Goal: Task Accomplishment & Management: Use online tool/utility

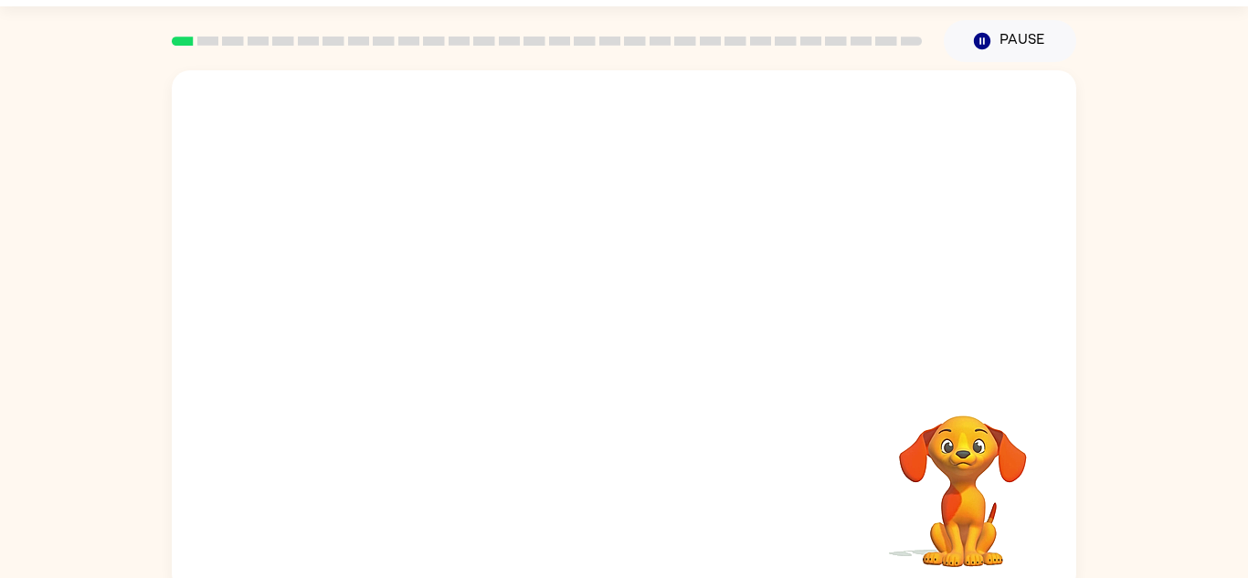
scroll to position [64, 0]
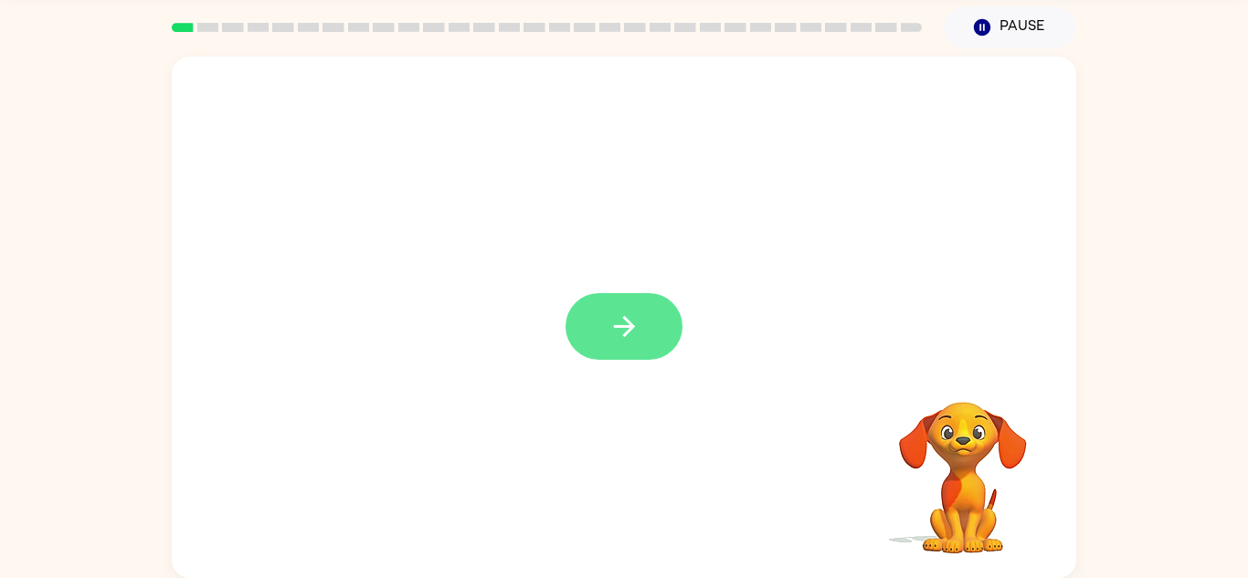
click at [617, 310] on button "button" at bounding box center [623, 326] width 117 height 67
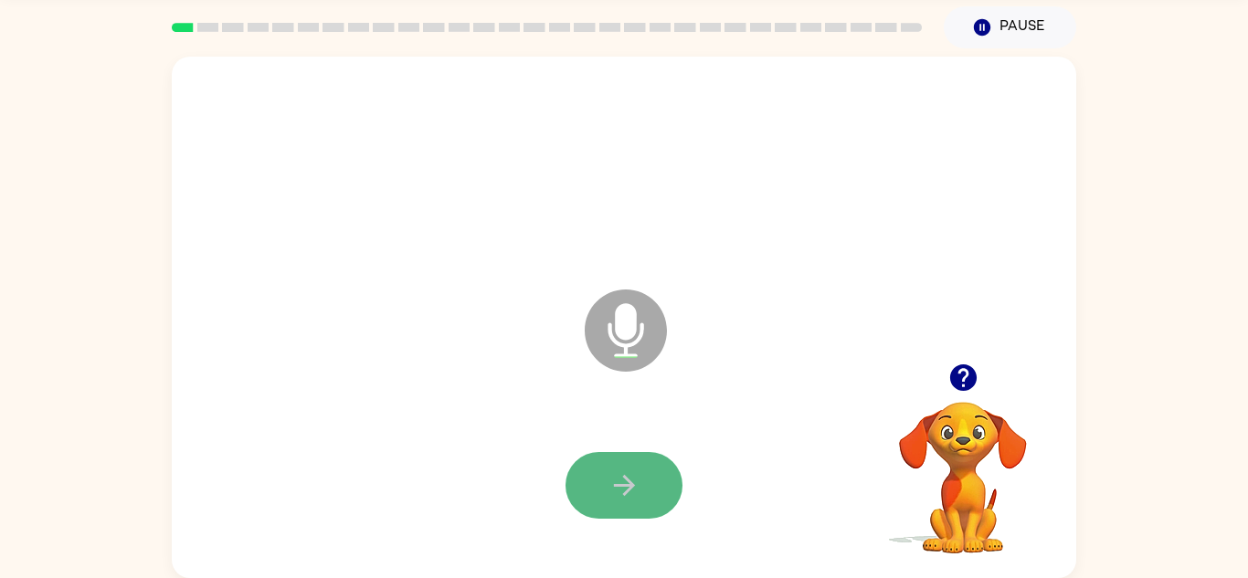
click at [646, 504] on button "button" at bounding box center [623, 485] width 117 height 67
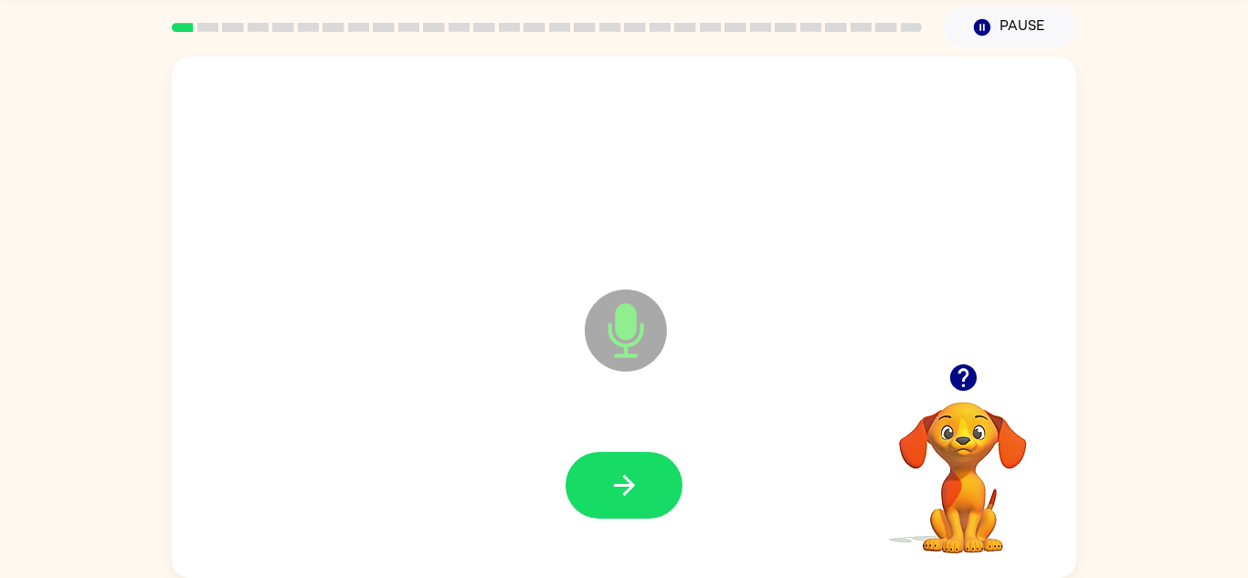
click at [646, 504] on button "button" at bounding box center [623, 485] width 117 height 67
click at [630, 502] on button "button" at bounding box center [623, 485] width 117 height 67
click at [616, 481] on icon "button" at bounding box center [624, 486] width 32 height 32
click at [622, 490] on icon "button" at bounding box center [624, 486] width 32 height 32
click at [619, 494] on icon "button" at bounding box center [624, 486] width 32 height 32
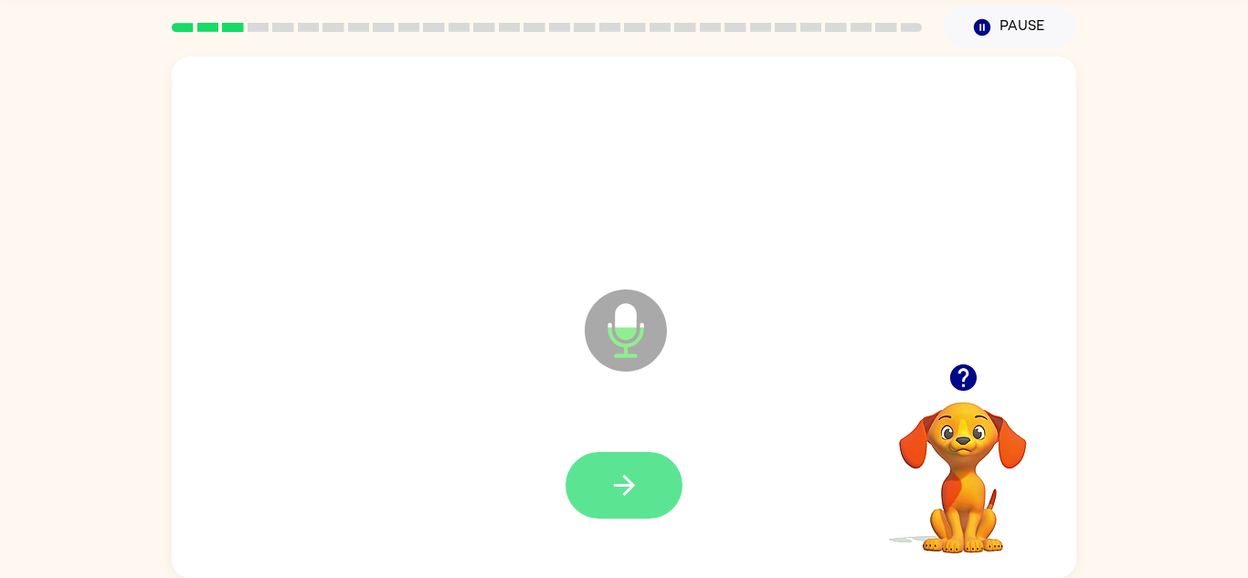
click at [626, 468] on button "button" at bounding box center [623, 485] width 117 height 67
click at [589, 467] on button "button" at bounding box center [623, 485] width 117 height 67
click at [612, 504] on button "button" at bounding box center [623, 485] width 117 height 67
click at [595, 472] on button "button" at bounding box center [623, 485] width 117 height 67
click at [594, 470] on button "button" at bounding box center [623, 485] width 117 height 67
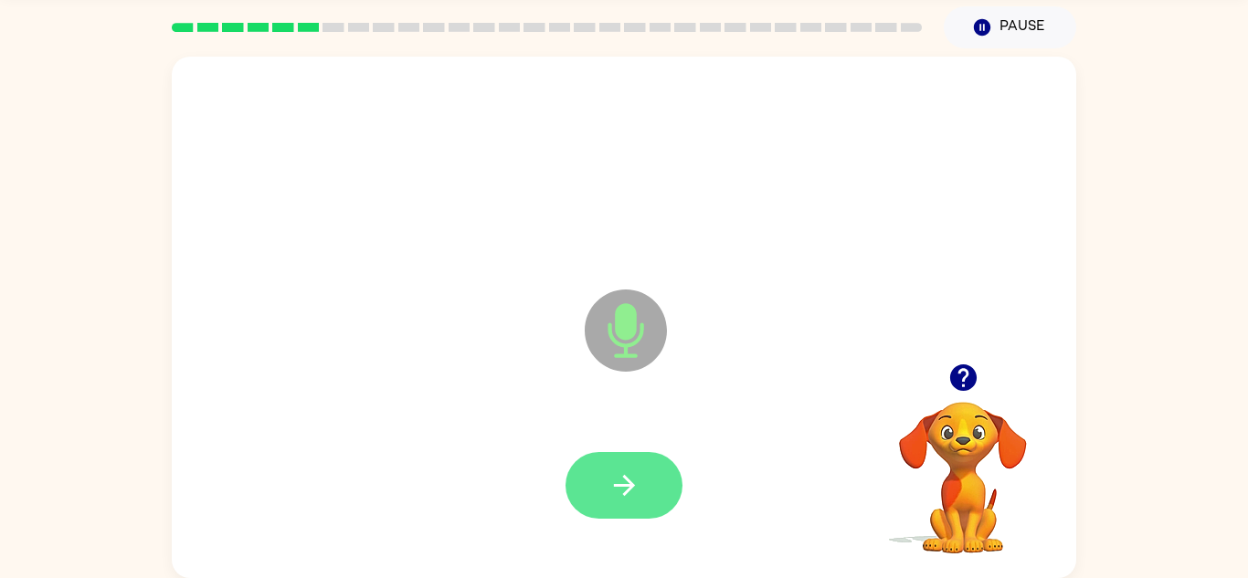
click at [597, 481] on button "button" at bounding box center [623, 485] width 117 height 67
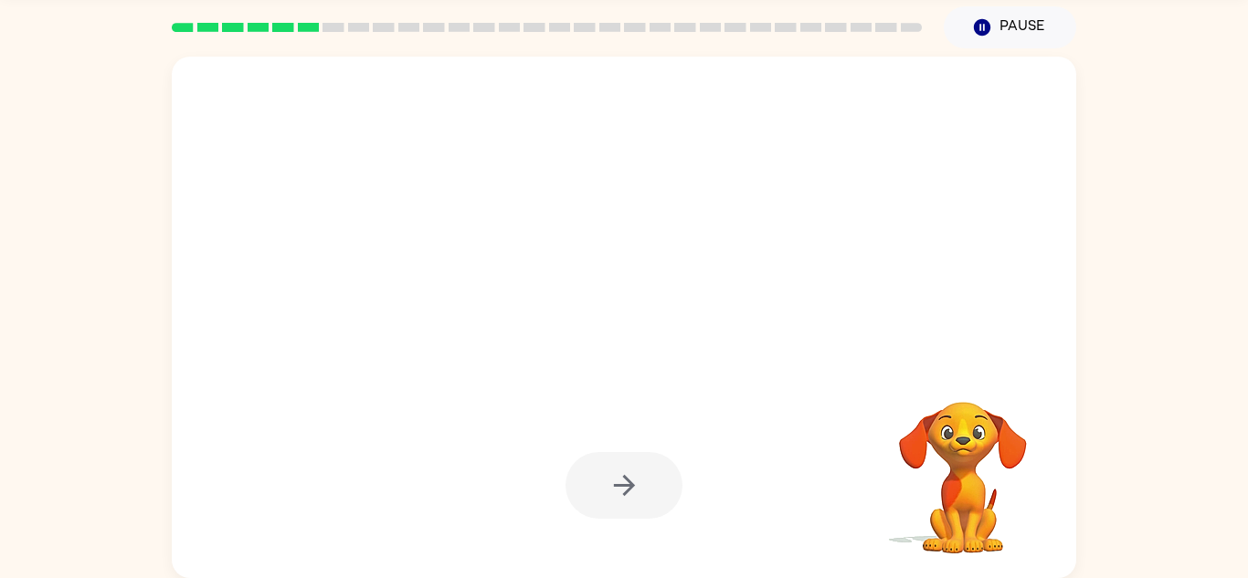
click at [597, 481] on div at bounding box center [623, 485] width 117 height 67
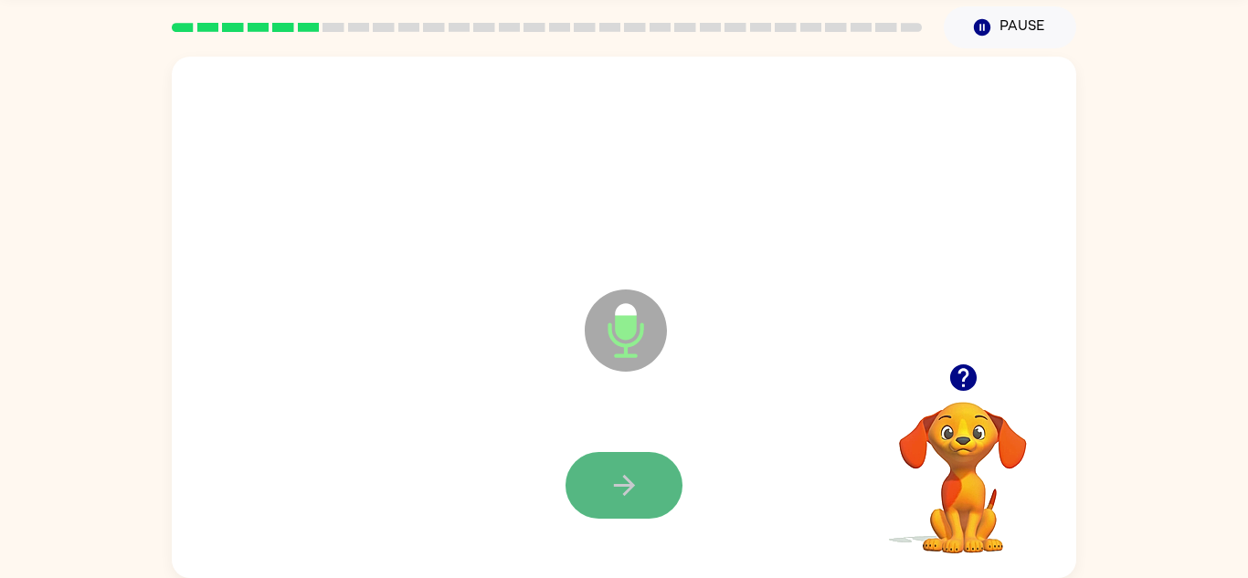
click at [597, 484] on button "button" at bounding box center [623, 485] width 117 height 67
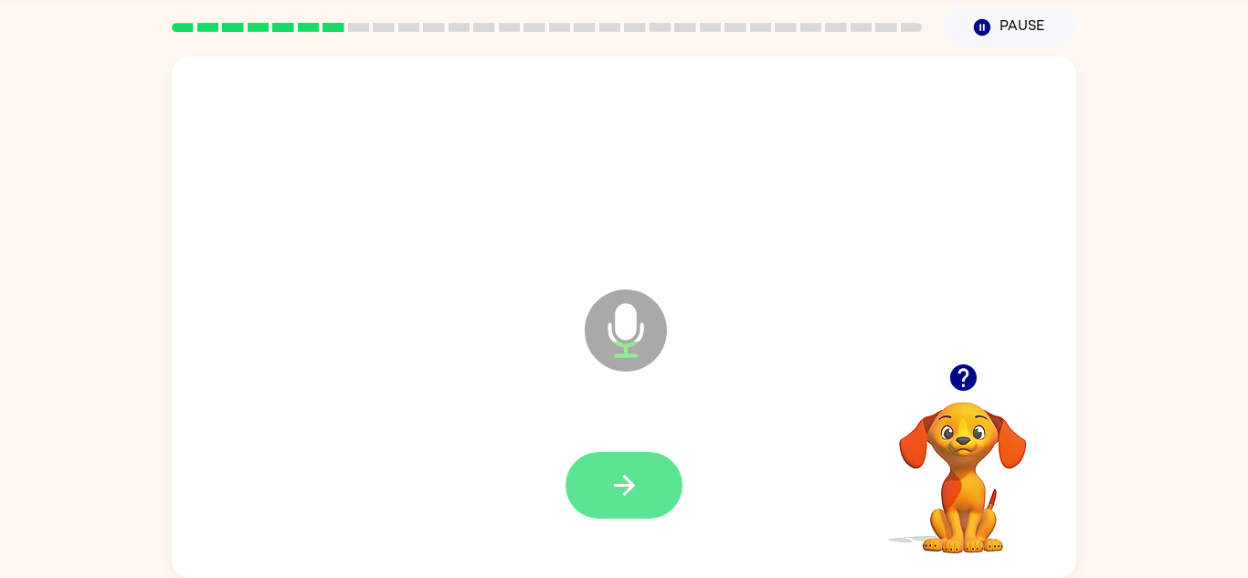
click at [639, 453] on button "button" at bounding box center [623, 485] width 117 height 67
click at [600, 464] on button "button" at bounding box center [623, 485] width 117 height 67
click at [650, 507] on button "button" at bounding box center [623, 485] width 117 height 67
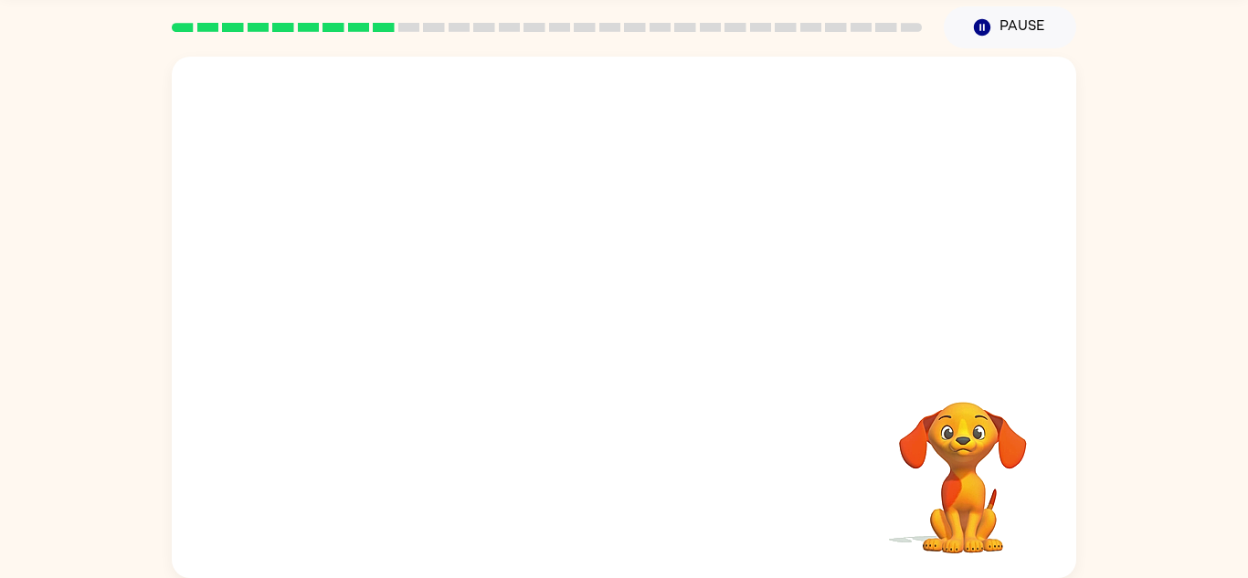
click at [439, 473] on div at bounding box center [624, 486] width 868 height 150
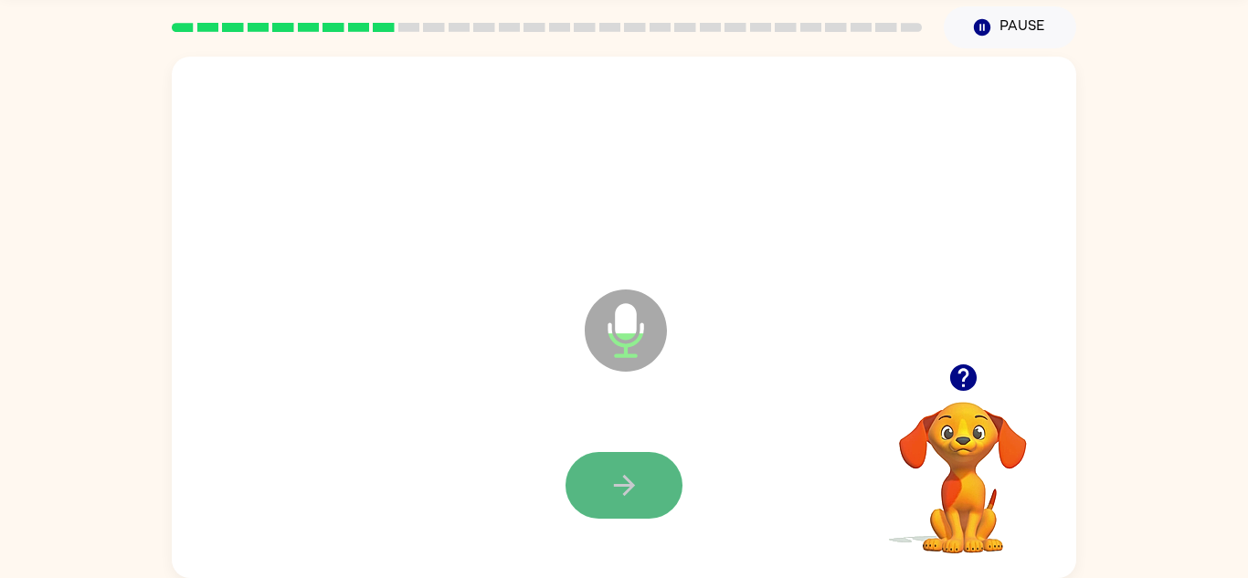
click at [606, 461] on button "button" at bounding box center [623, 485] width 117 height 67
click at [618, 503] on button "button" at bounding box center [623, 485] width 117 height 67
click at [614, 497] on icon "button" at bounding box center [624, 486] width 32 height 32
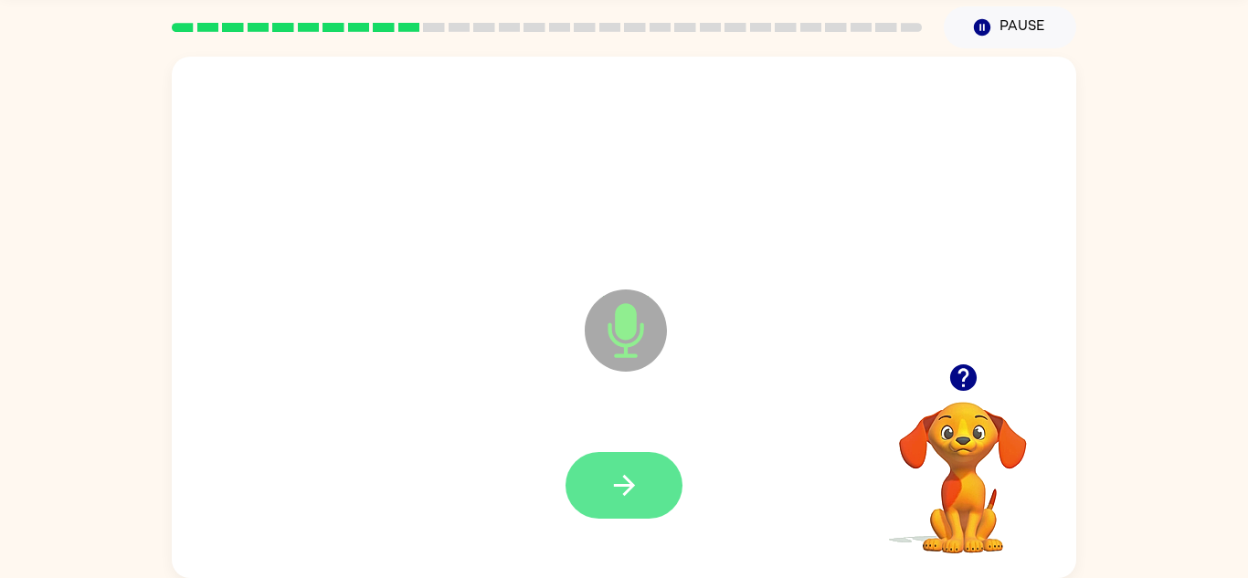
click at [628, 502] on button "button" at bounding box center [623, 485] width 117 height 67
click at [627, 507] on button "button" at bounding box center [623, 485] width 117 height 67
click at [625, 504] on button "button" at bounding box center [623, 485] width 117 height 67
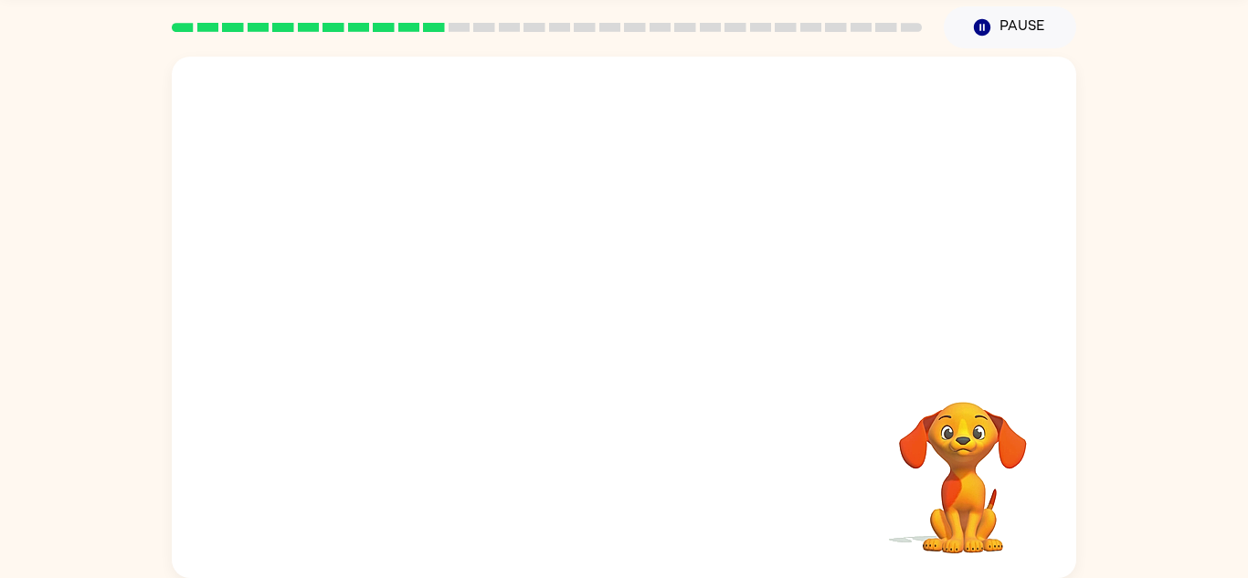
click at [625, 504] on div at bounding box center [624, 486] width 868 height 150
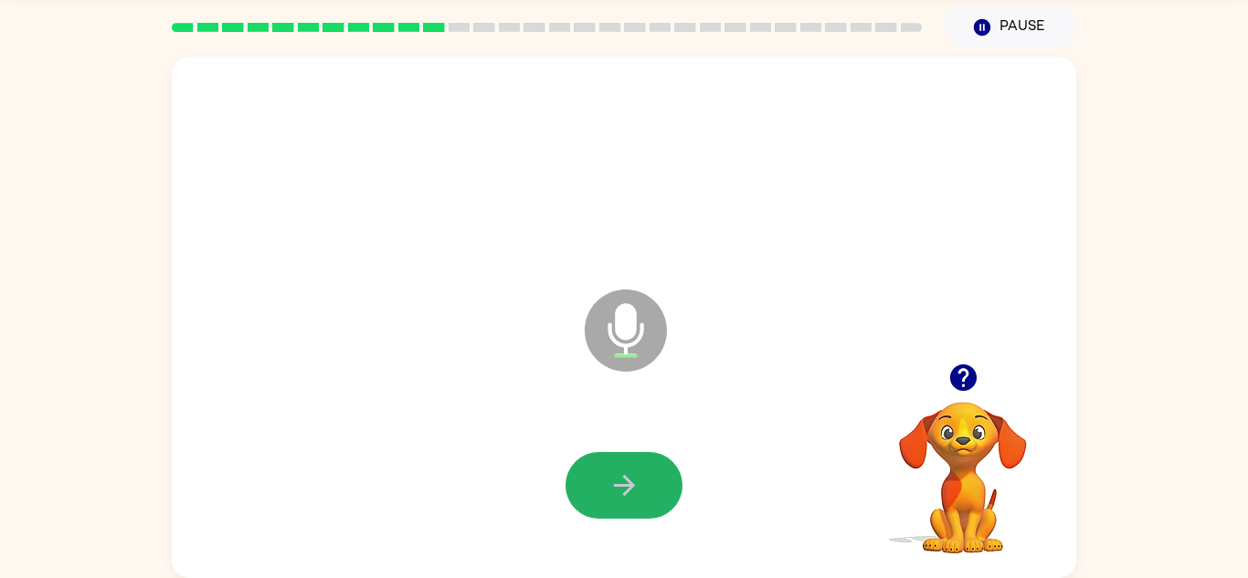
click at [625, 504] on button "button" at bounding box center [623, 485] width 117 height 67
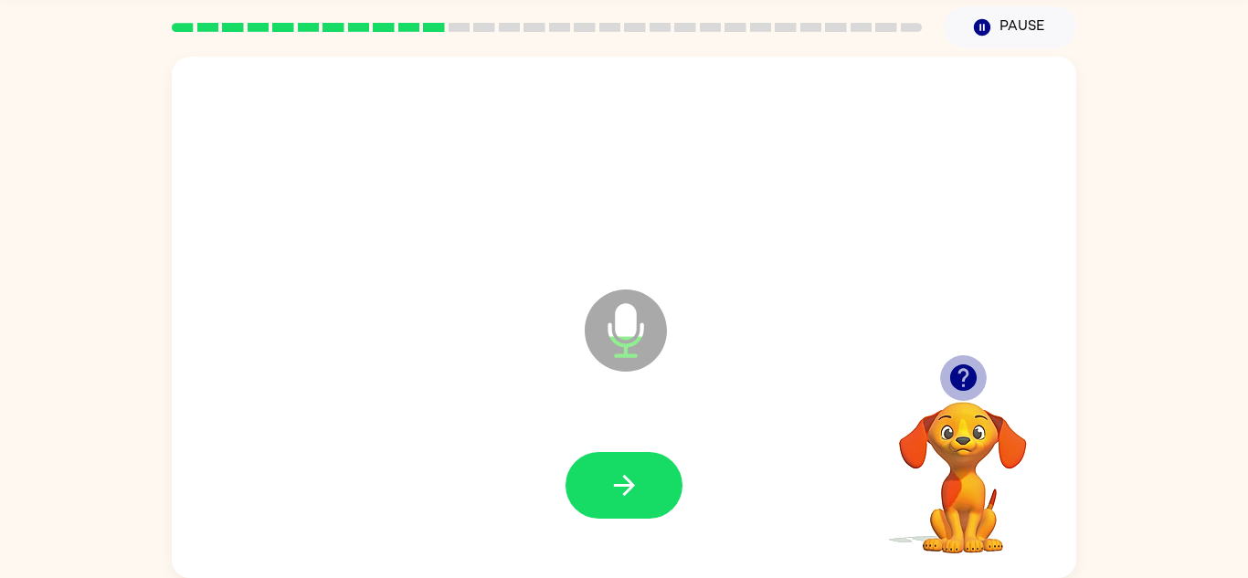
click at [956, 388] on icon "button" at bounding box center [962, 377] width 26 height 26
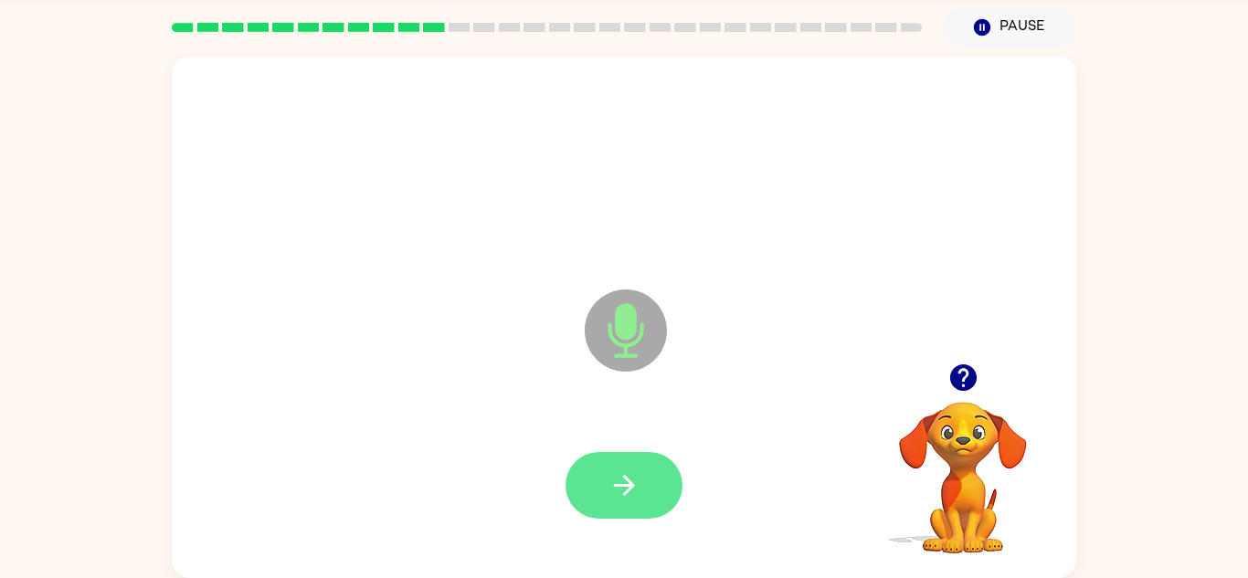
click at [620, 474] on icon "button" at bounding box center [624, 486] width 32 height 32
click at [604, 466] on button "button" at bounding box center [623, 485] width 117 height 67
click at [616, 493] on icon "button" at bounding box center [624, 486] width 32 height 32
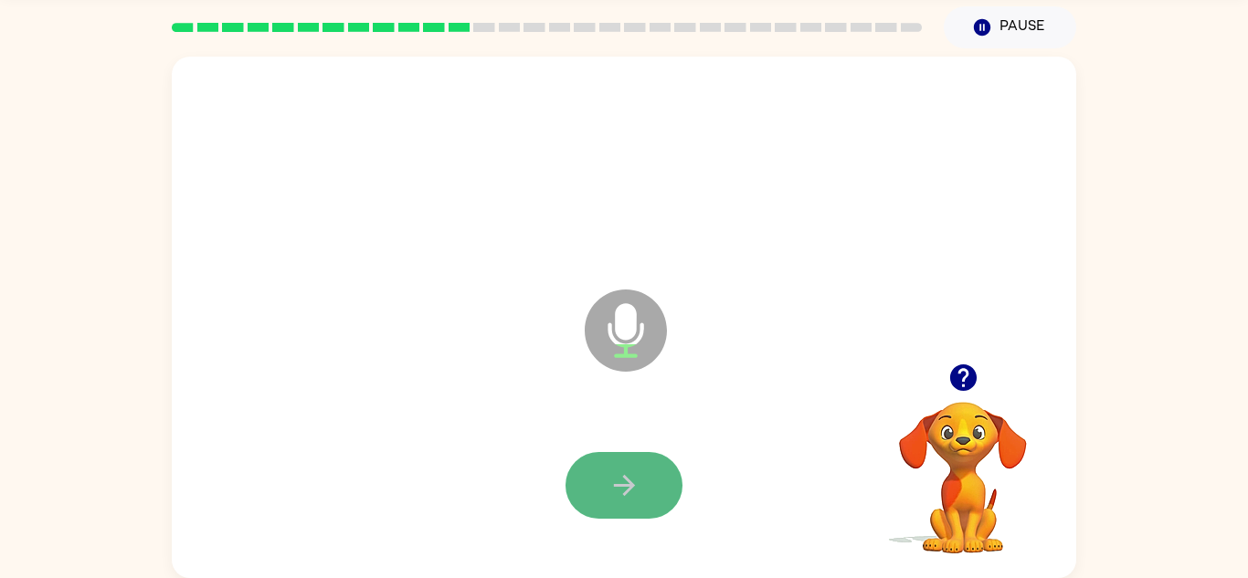
click at [639, 496] on icon "button" at bounding box center [624, 486] width 32 height 32
click at [640, 477] on button "button" at bounding box center [623, 485] width 117 height 67
click at [597, 466] on button "button" at bounding box center [623, 485] width 117 height 67
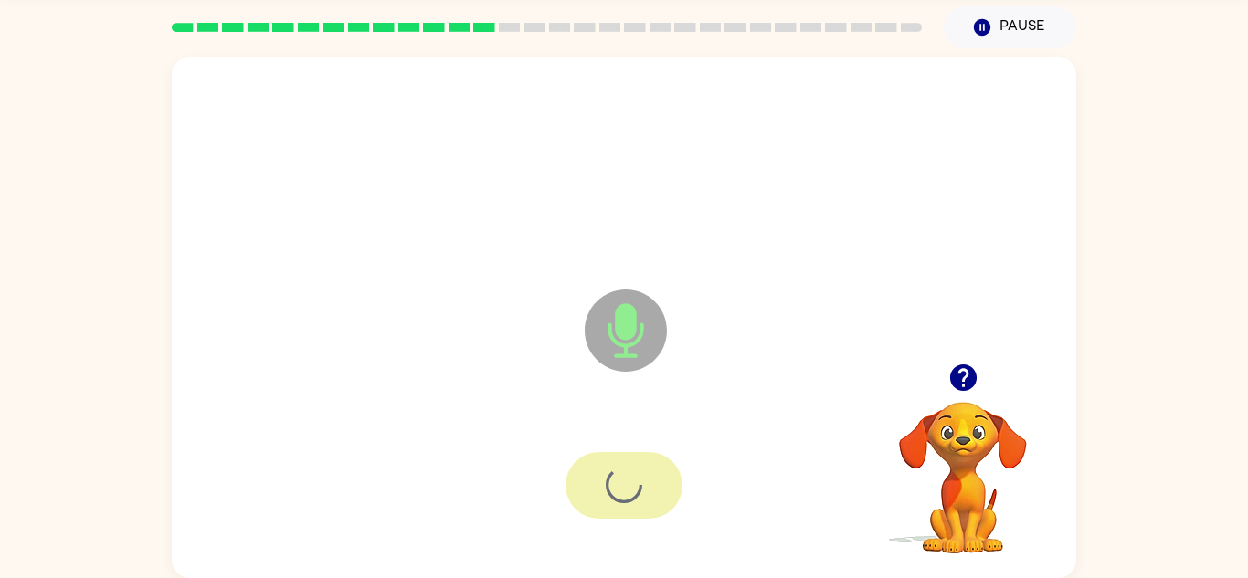
click at [597, 466] on div at bounding box center [623, 485] width 117 height 67
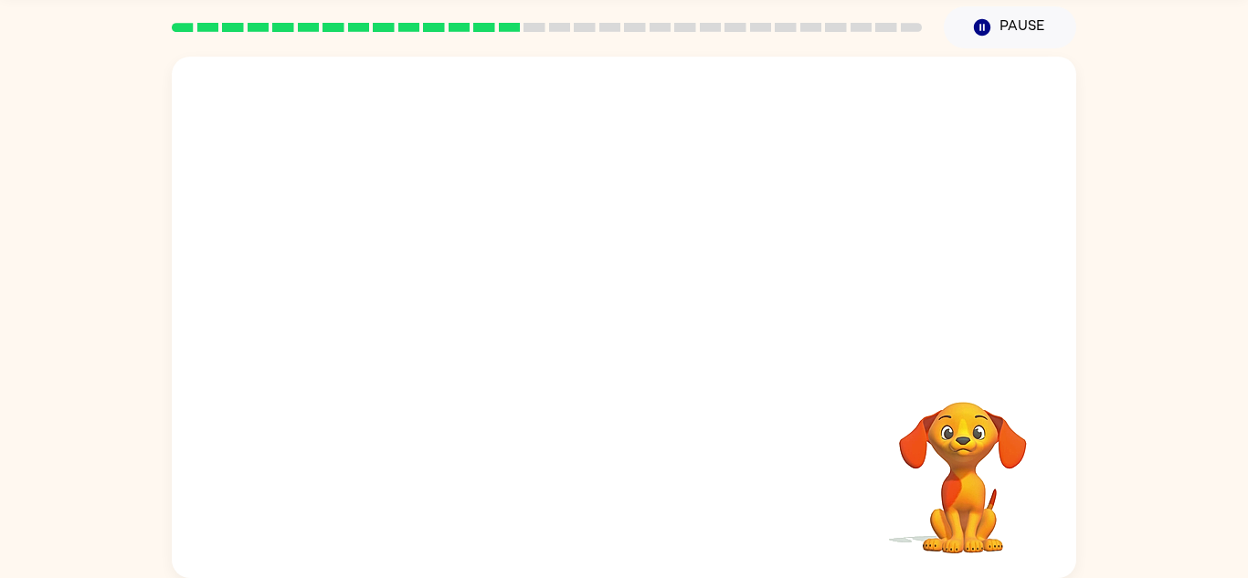
click at [411, 352] on div at bounding box center [624, 318] width 904 height 522
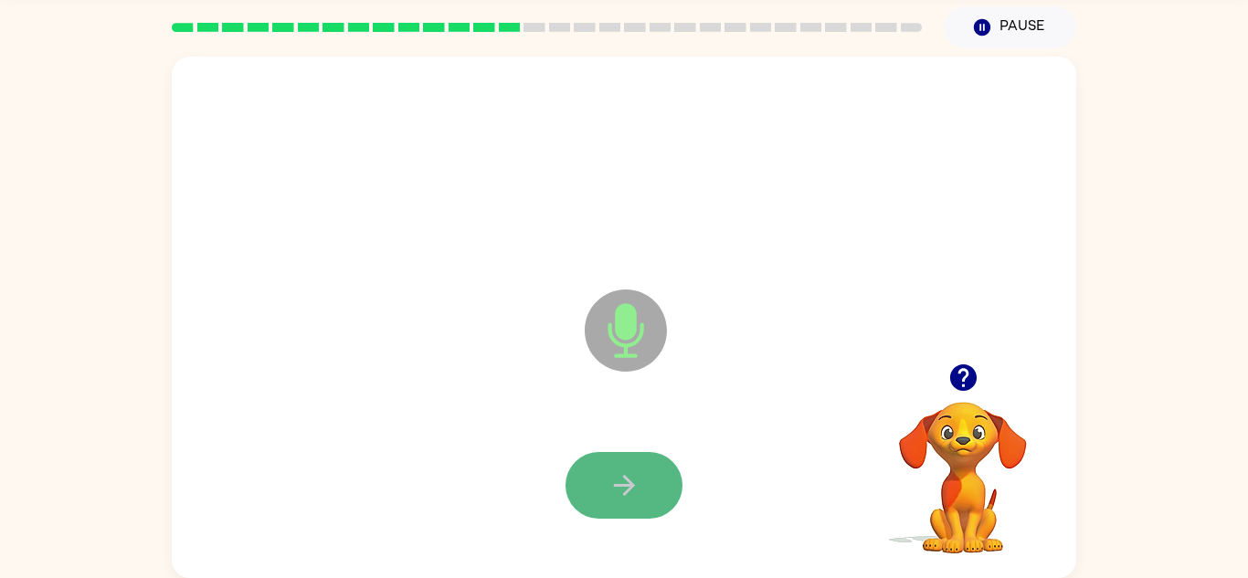
click at [640, 472] on button "button" at bounding box center [623, 485] width 117 height 67
click at [626, 462] on button "button" at bounding box center [623, 485] width 117 height 67
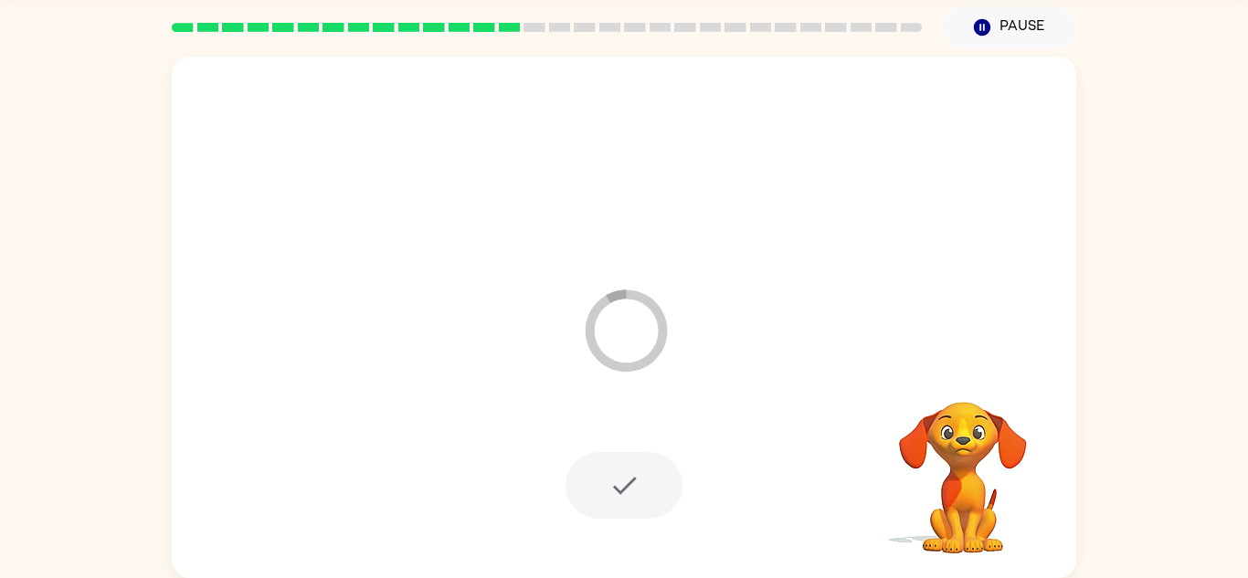
click at [589, 485] on div at bounding box center [623, 485] width 117 height 67
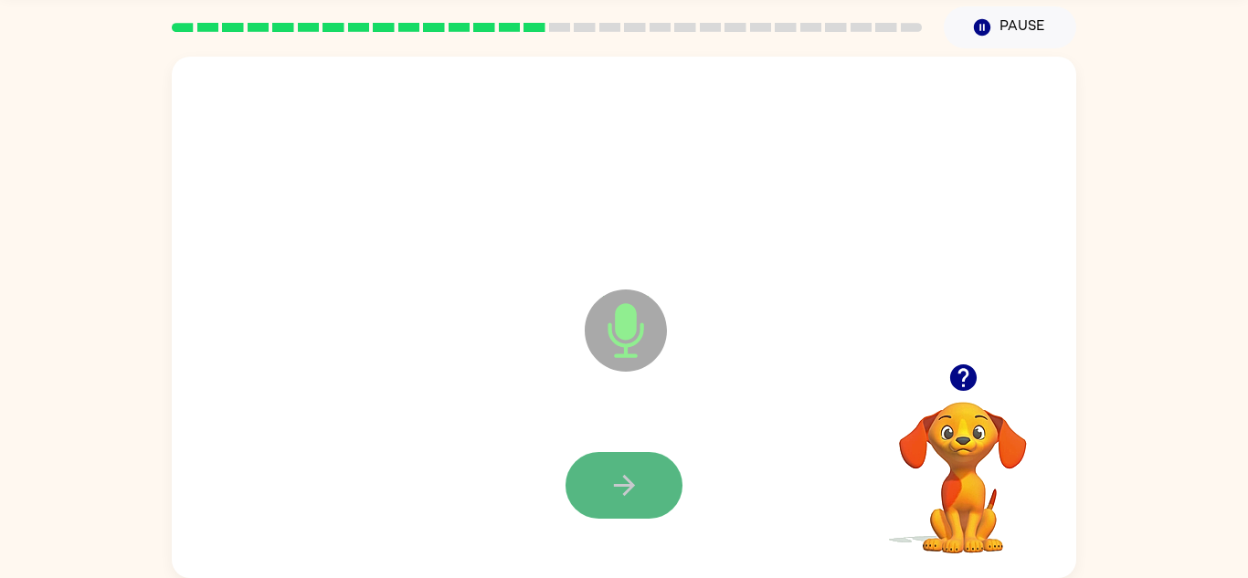
click at [591, 486] on button "button" at bounding box center [623, 485] width 117 height 67
click at [644, 491] on button "button" at bounding box center [623, 485] width 117 height 67
click at [574, 497] on button "button" at bounding box center [623, 485] width 117 height 67
click at [629, 485] on icon "button" at bounding box center [623, 485] width 21 height 21
click at [595, 485] on button "button" at bounding box center [623, 485] width 117 height 67
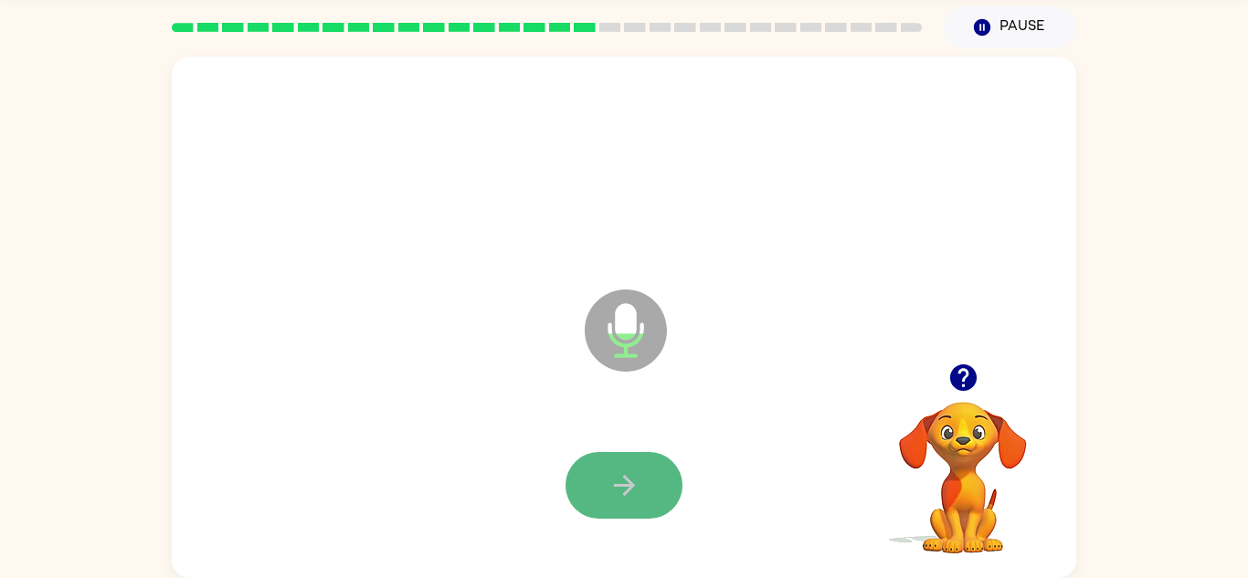
click at [646, 491] on button "button" at bounding box center [623, 485] width 117 height 67
click at [962, 387] on icon "button" at bounding box center [962, 377] width 26 height 26
click at [643, 490] on button "button" at bounding box center [623, 485] width 117 height 67
click at [648, 479] on button "button" at bounding box center [623, 485] width 117 height 67
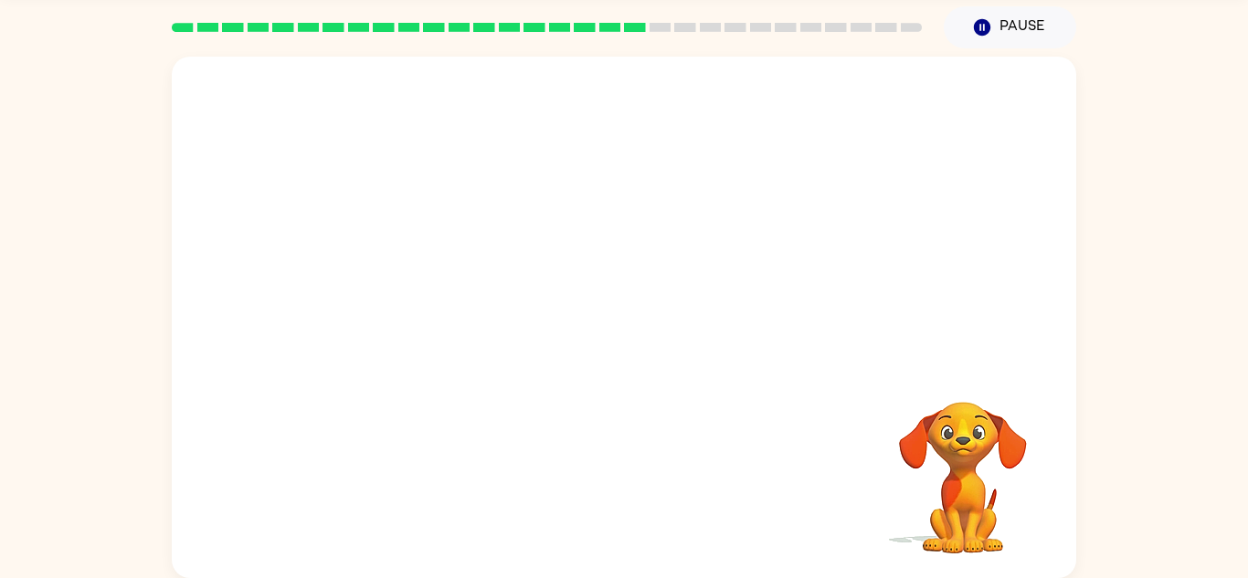
click at [650, 485] on div "Your browser must support playing .mp4 files to use Literably. Please try using…" at bounding box center [624, 318] width 904 height 522
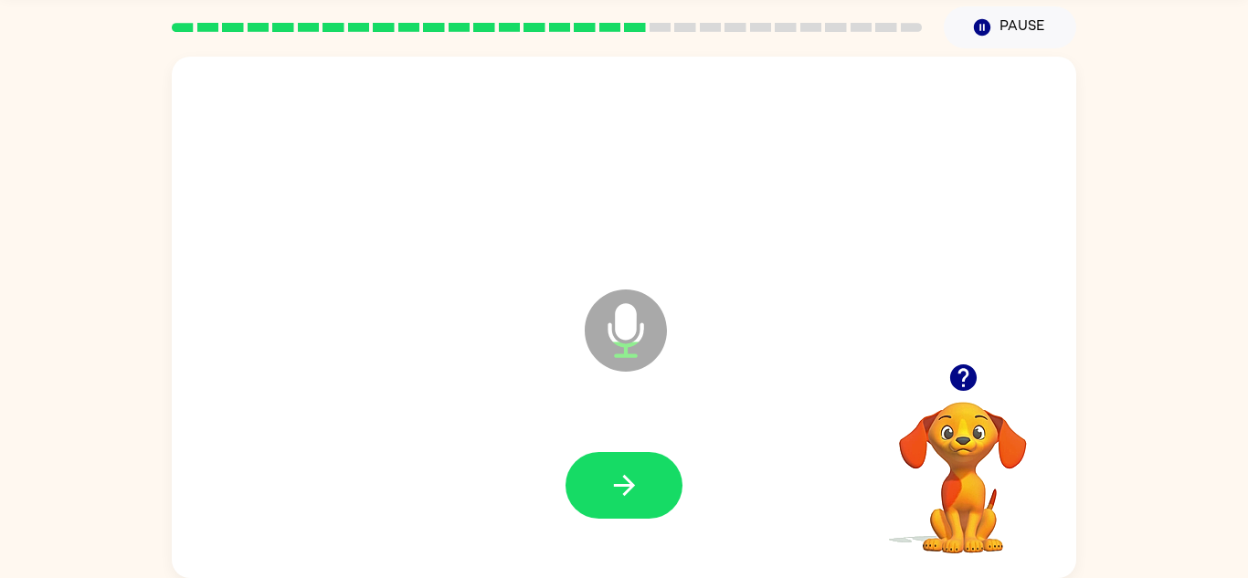
click at [968, 375] on icon "button" at bounding box center [962, 377] width 26 height 26
click at [656, 498] on button "button" at bounding box center [623, 485] width 117 height 67
click at [956, 371] on icon "button" at bounding box center [962, 377] width 26 height 26
click at [770, 414] on icon "Microphone The Microphone is here when it is your turn to talk" at bounding box center [717, 353] width 274 height 137
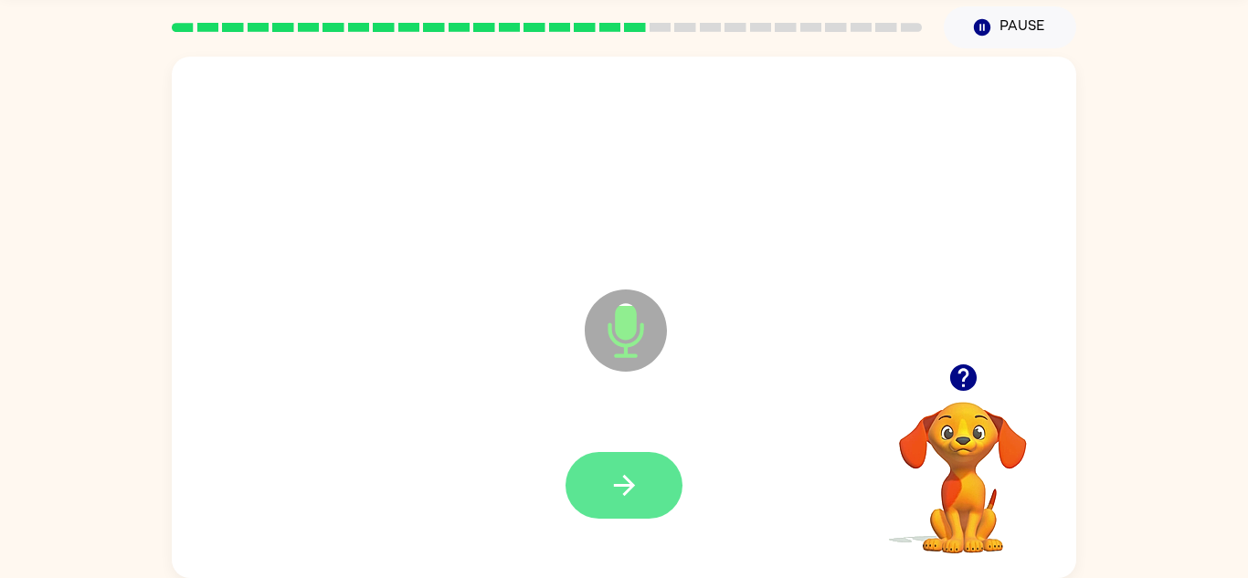
click at [602, 485] on button "button" at bounding box center [623, 485] width 117 height 67
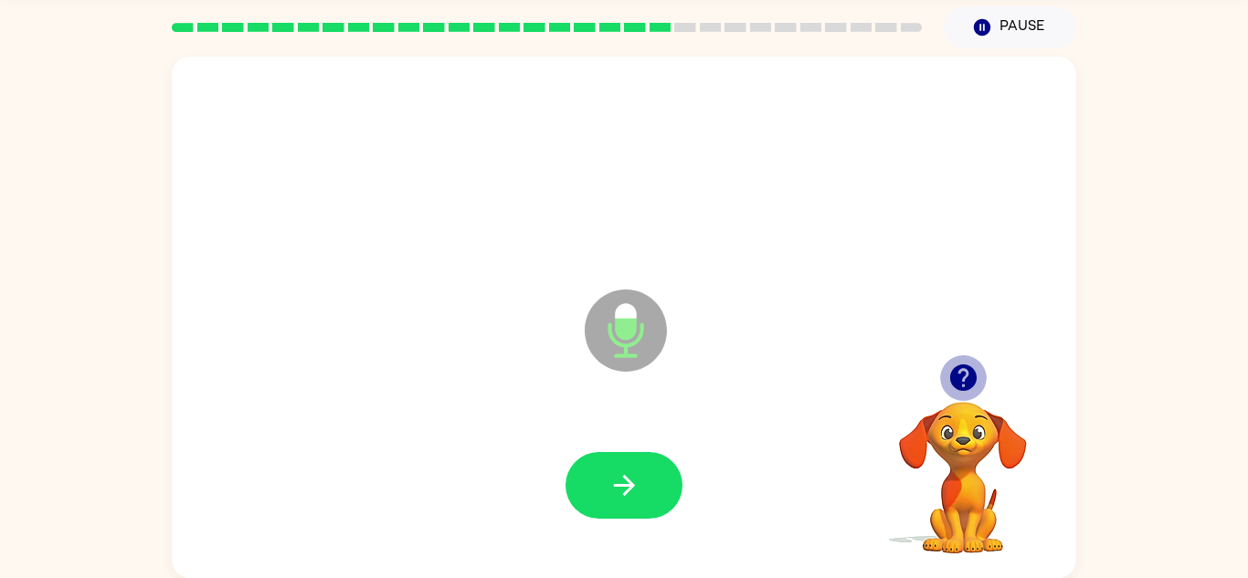
click at [953, 391] on icon "button" at bounding box center [963, 378] width 32 height 32
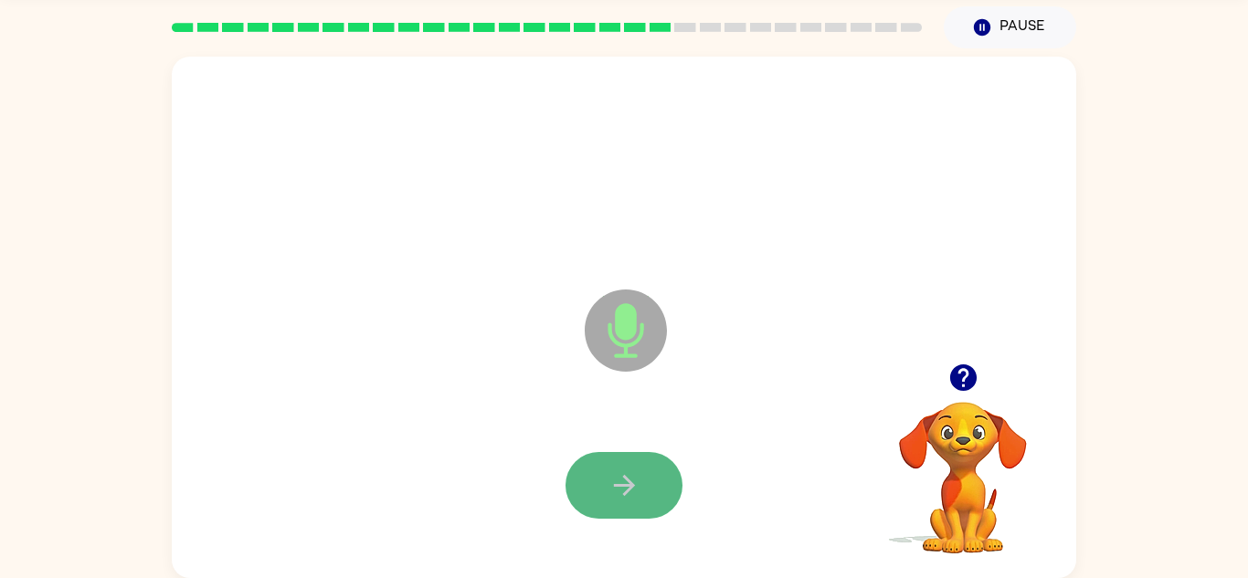
click at [671, 479] on button "button" at bounding box center [623, 485] width 117 height 67
click at [633, 486] on icon "button" at bounding box center [623, 485] width 21 height 21
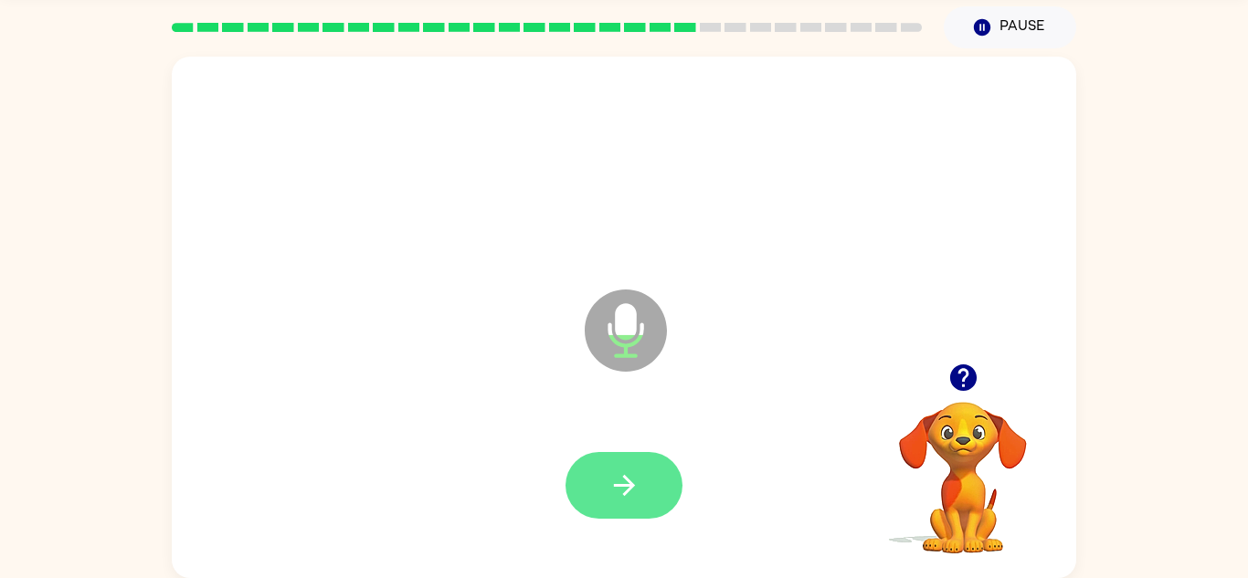
click at [647, 491] on button "button" at bounding box center [623, 485] width 117 height 67
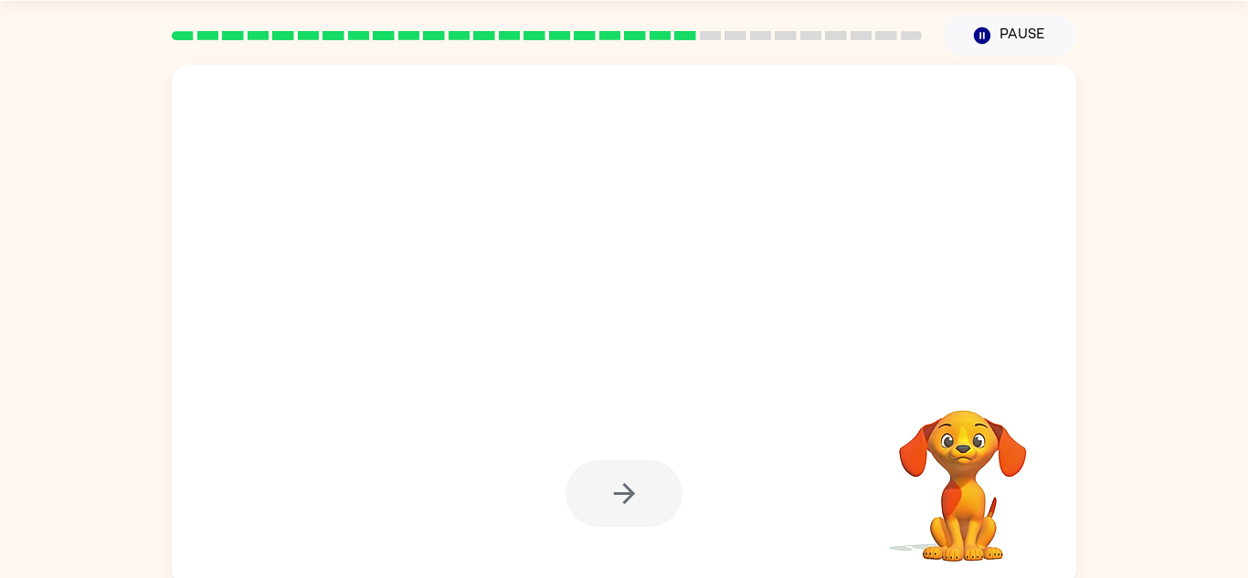
scroll to position [55, 0]
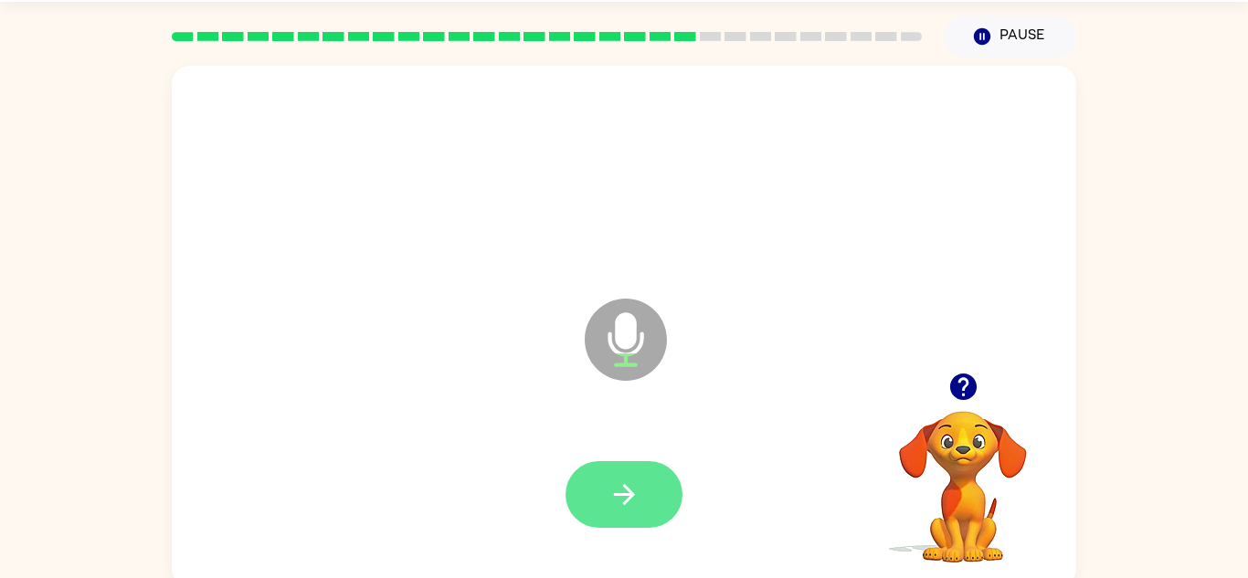
click at [650, 496] on button "button" at bounding box center [623, 494] width 117 height 67
click at [609, 499] on icon "button" at bounding box center [624, 495] width 32 height 32
click at [627, 479] on icon "button" at bounding box center [624, 495] width 32 height 32
click at [627, 480] on icon "button" at bounding box center [624, 495] width 32 height 32
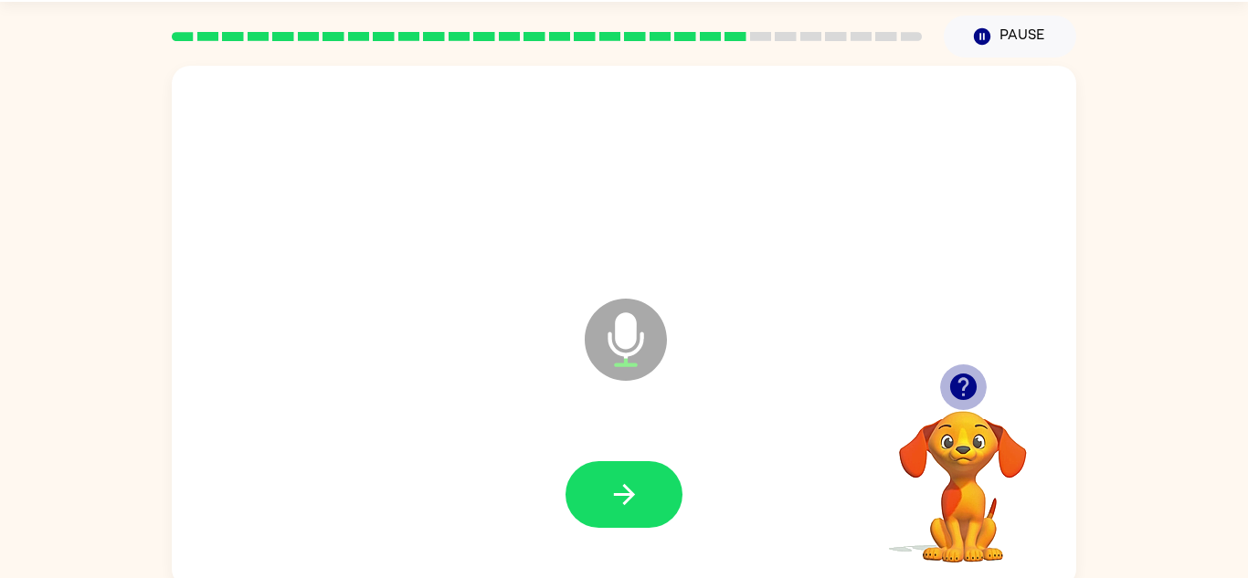
click at [951, 393] on icon "button" at bounding box center [962, 387] width 26 height 26
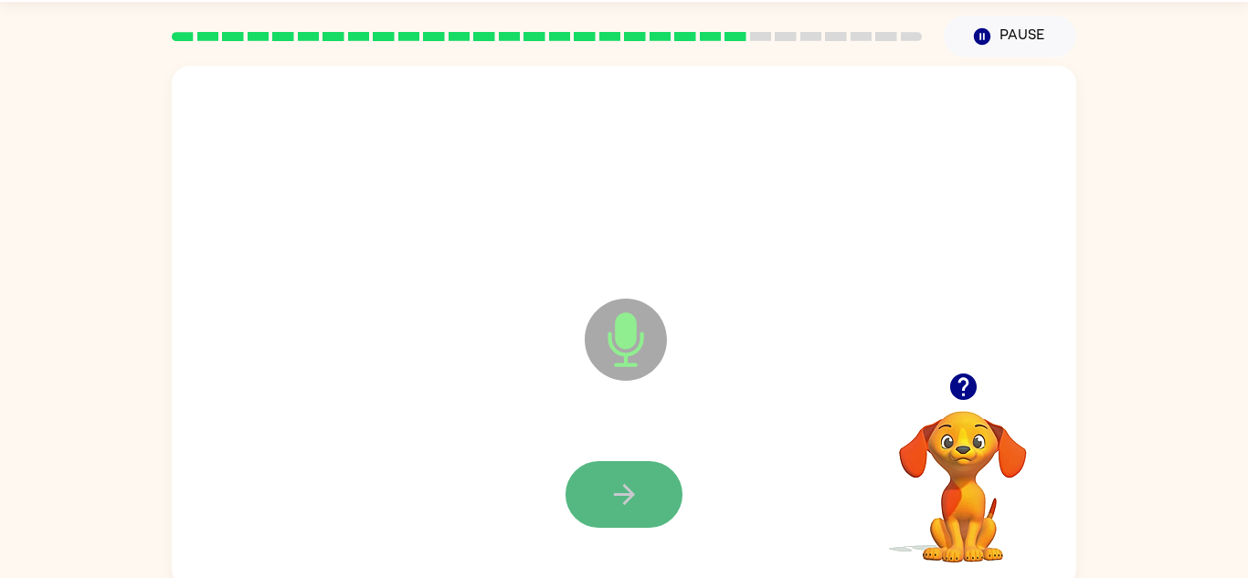
click at [633, 466] on button "button" at bounding box center [623, 494] width 117 height 67
click at [628, 493] on icon "button" at bounding box center [623, 494] width 21 height 21
click at [622, 487] on icon "button" at bounding box center [624, 495] width 32 height 32
click at [608, 473] on button "button" at bounding box center [623, 494] width 117 height 67
click at [610, 470] on button "button" at bounding box center [623, 494] width 117 height 67
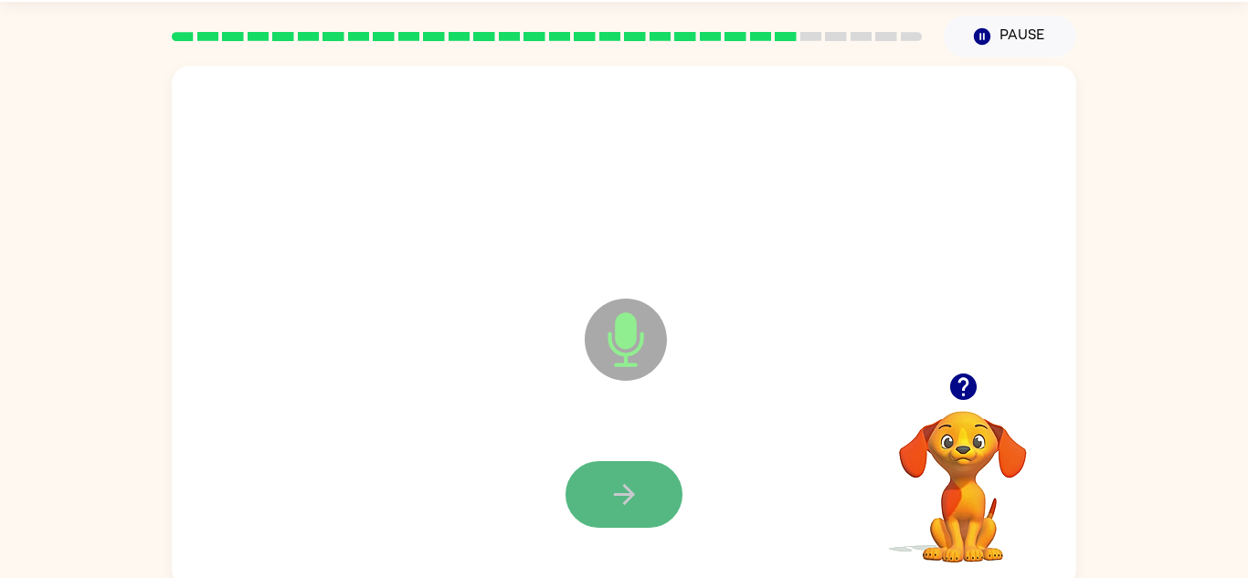
click at [609, 468] on button "button" at bounding box center [623, 494] width 117 height 67
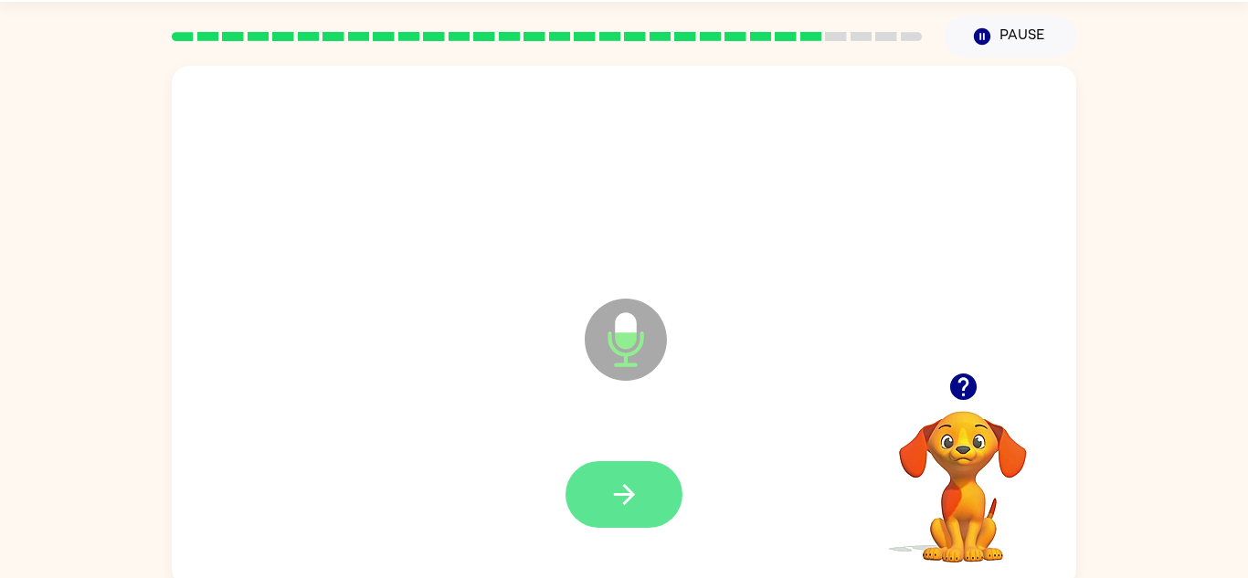
click at [605, 472] on button "button" at bounding box center [623, 494] width 117 height 67
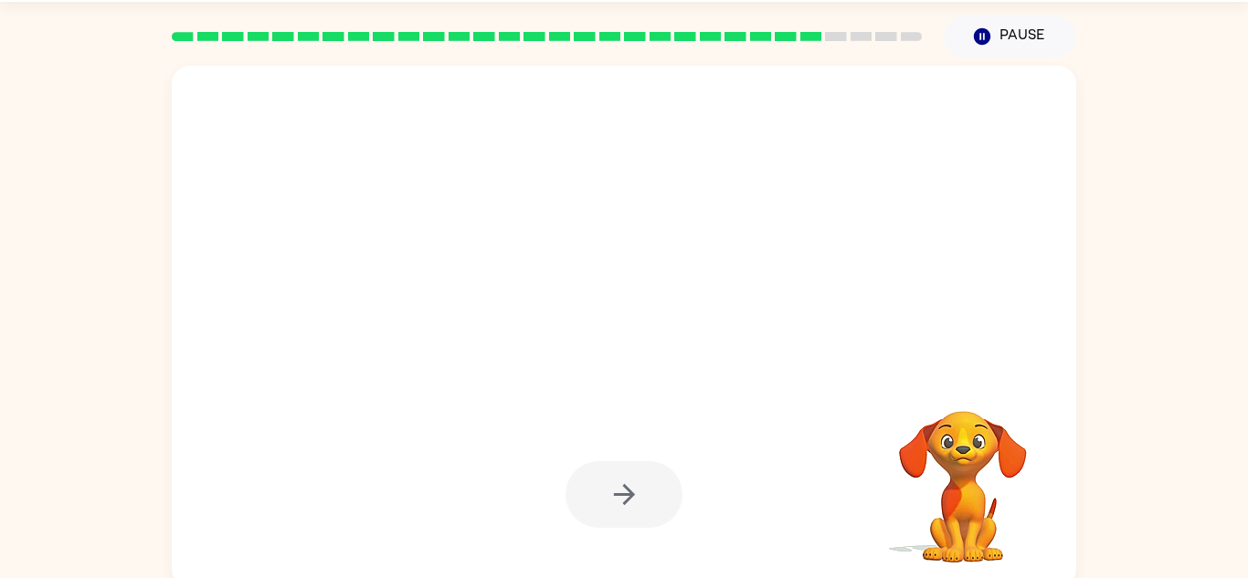
click at [604, 471] on div at bounding box center [623, 494] width 117 height 67
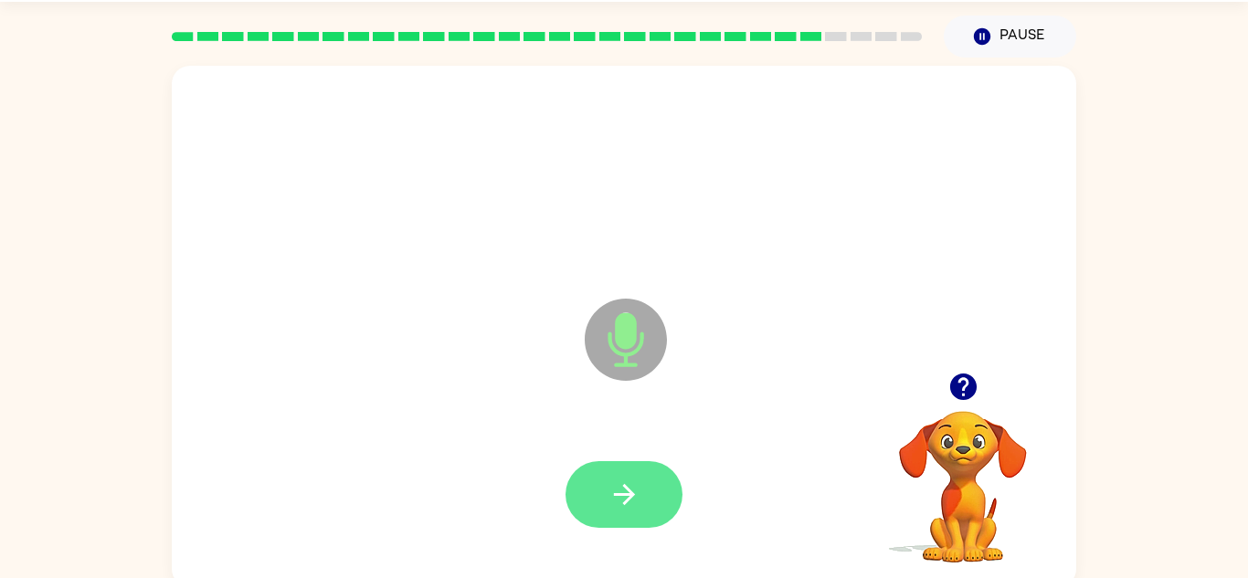
click at [608, 479] on icon "button" at bounding box center [624, 495] width 32 height 32
click at [614, 476] on button "button" at bounding box center [623, 494] width 117 height 67
click at [610, 473] on button "button" at bounding box center [623, 494] width 117 height 67
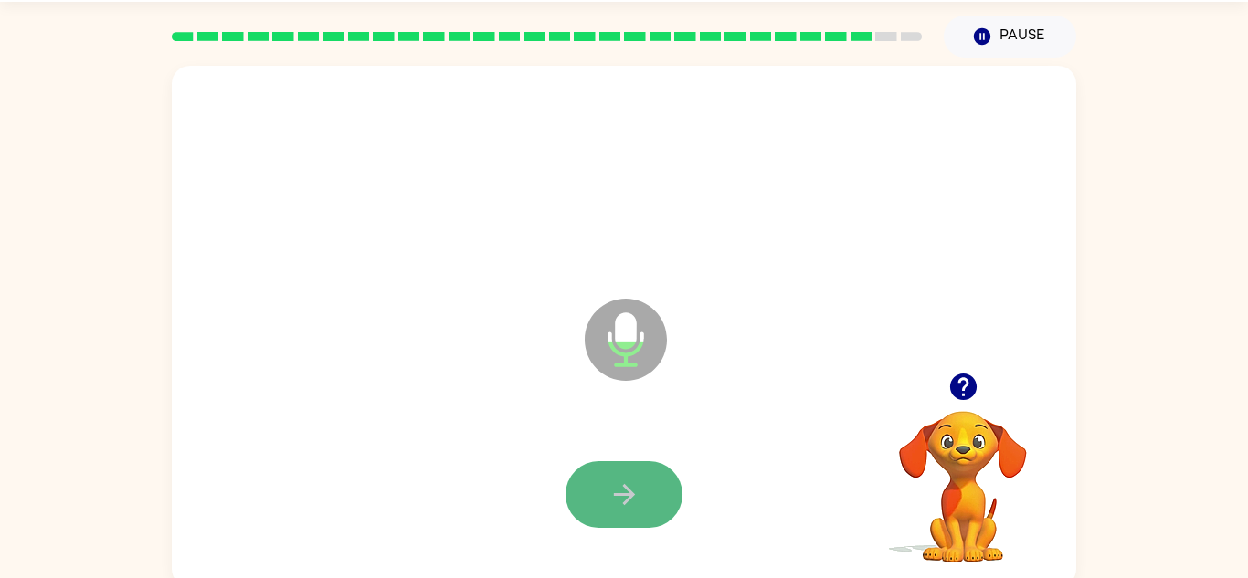
click at [660, 494] on button "button" at bounding box center [623, 494] width 117 height 67
click at [658, 500] on button "button" at bounding box center [623, 494] width 117 height 67
click at [404, 450] on div at bounding box center [624, 495] width 868 height 150
click at [603, 516] on button "button" at bounding box center [623, 494] width 117 height 67
click at [606, 516] on button "button" at bounding box center [623, 494] width 117 height 67
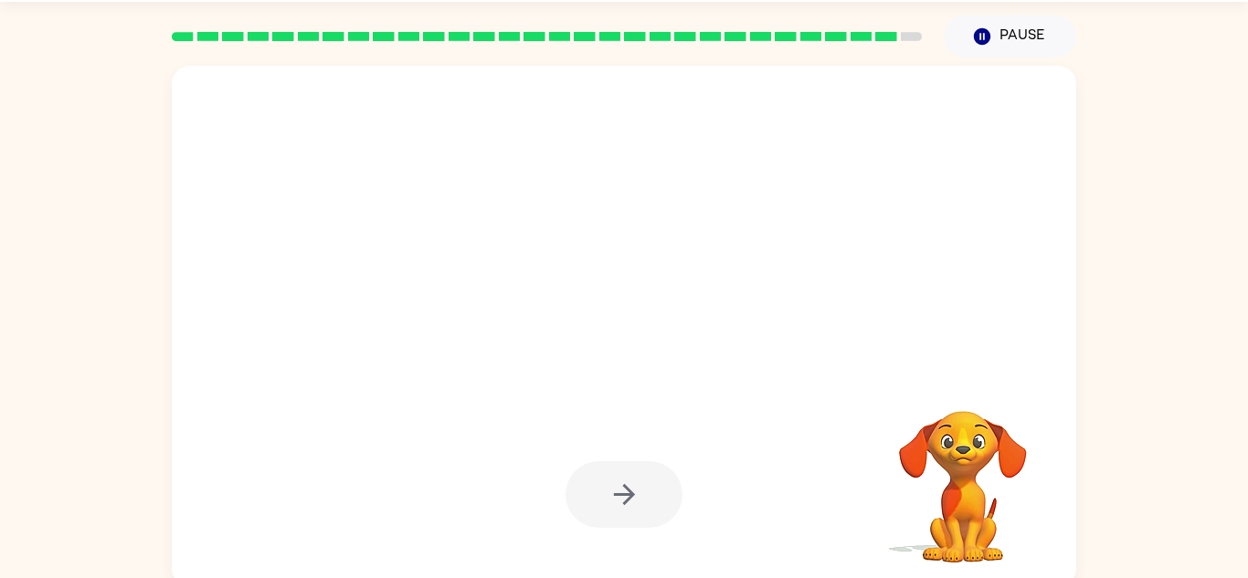
click at [509, 469] on div at bounding box center [624, 495] width 868 height 150
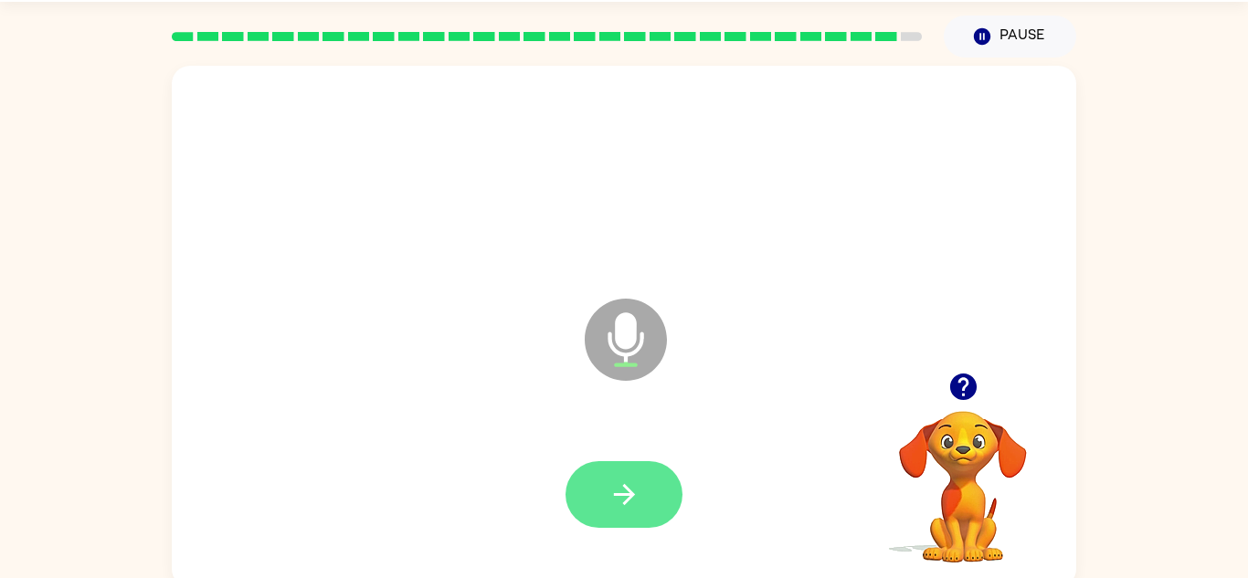
click at [627, 513] on button "button" at bounding box center [623, 494] width 117 height 67
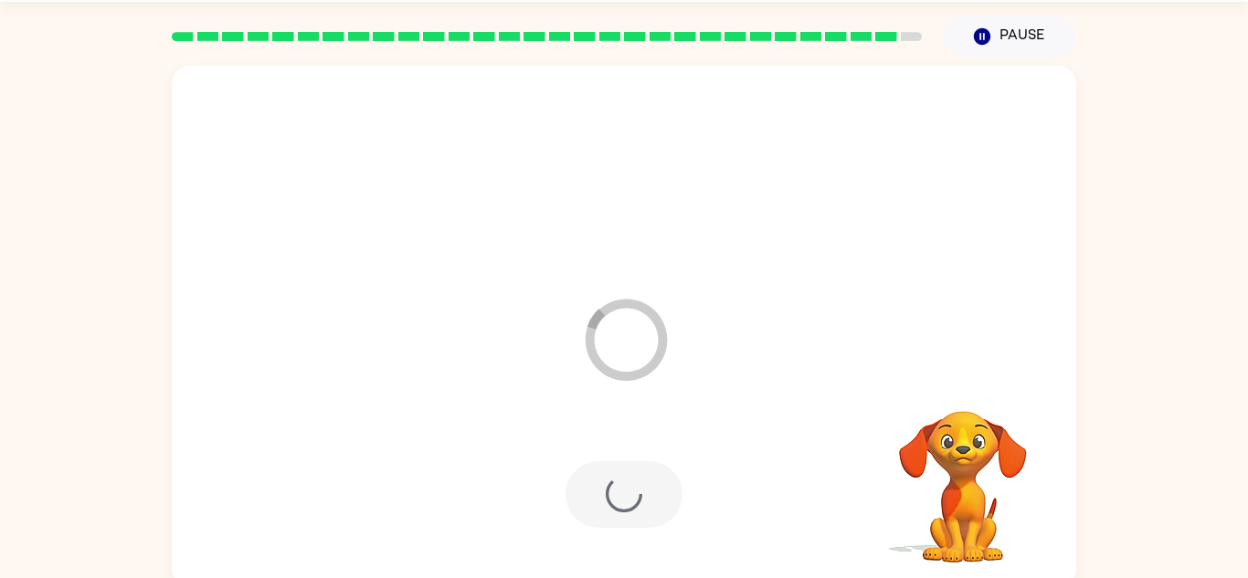
scroll to position [31, 0]
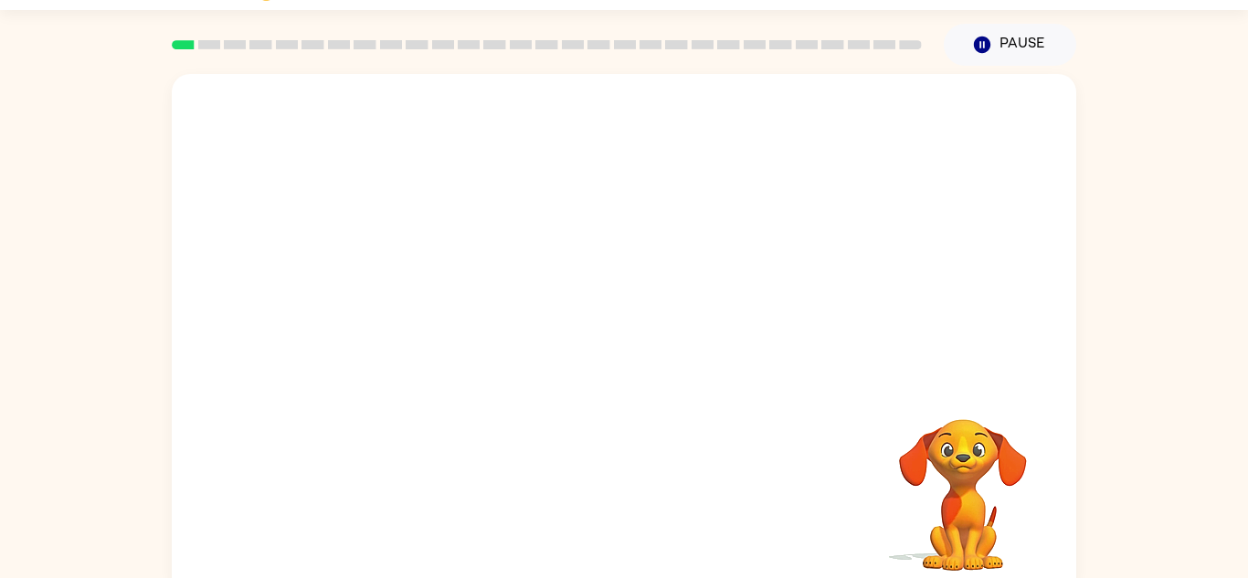
scroll to position [51, 0]
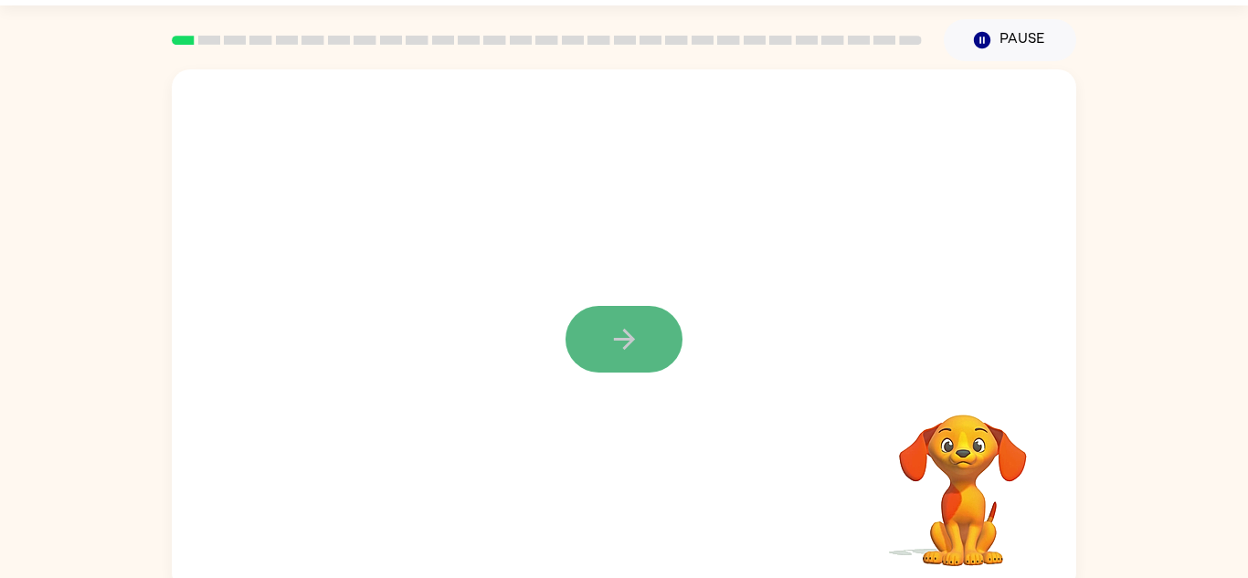
click at [620, 335] on icon "button" at bounding box center [624, 339] width 32 height 32
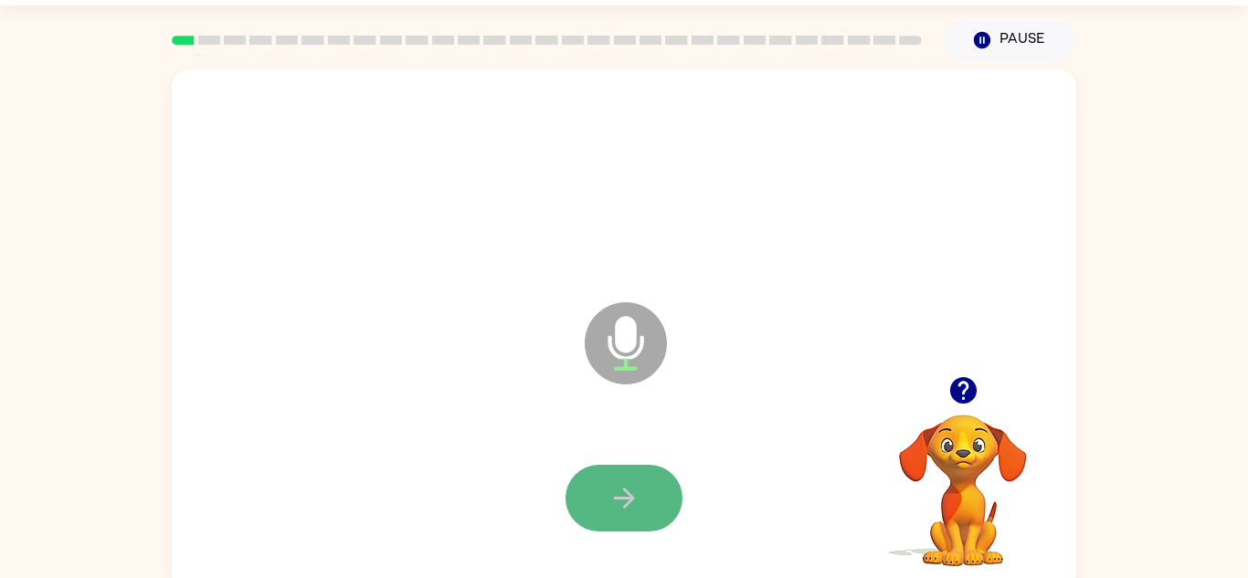
click at [649, 511] on button "button" at bounding box center [623, 498] width 117 height 67
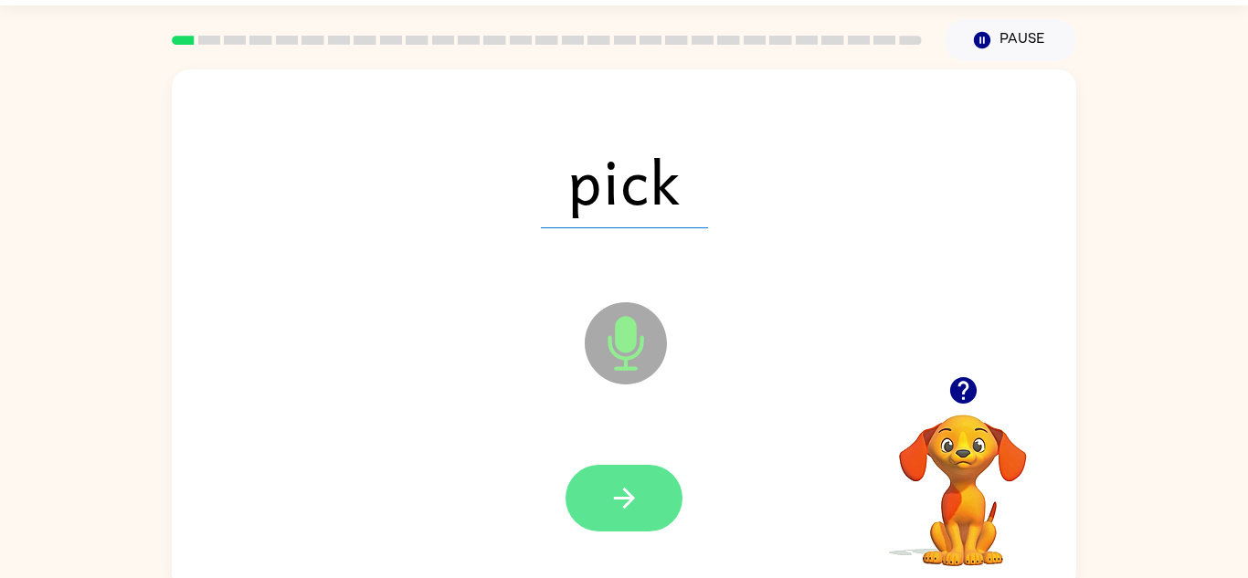
click at [624, 502] on icon "button" at bounding box center [624, 498] width 32 height 32
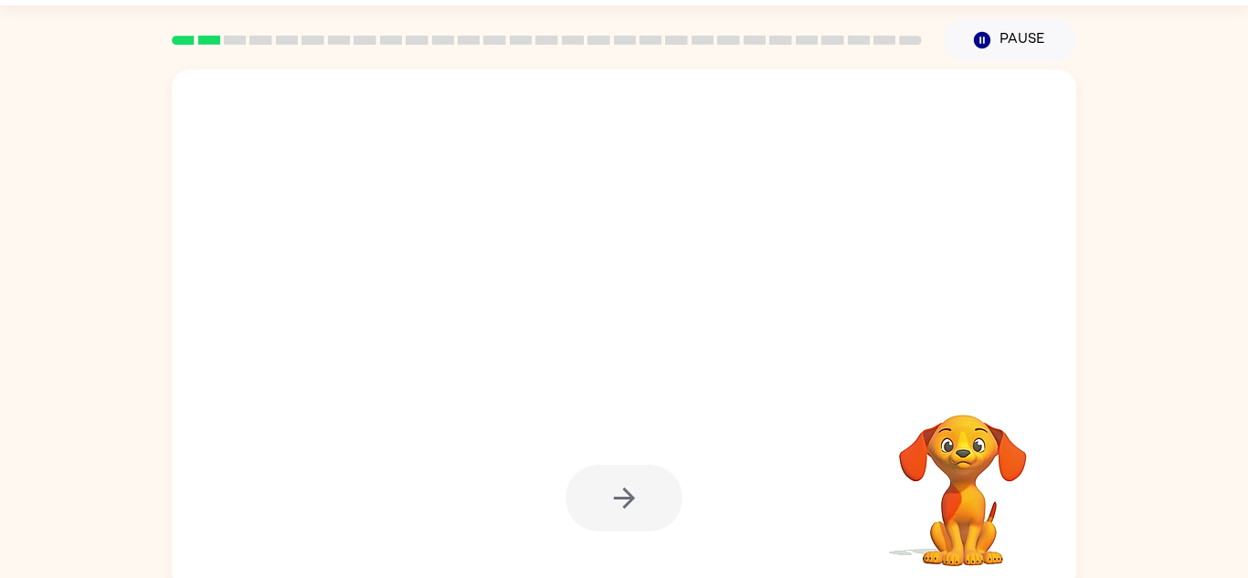
click at [629, 504] on icon "button" at bounding box center [624, 498] width 32 height 32
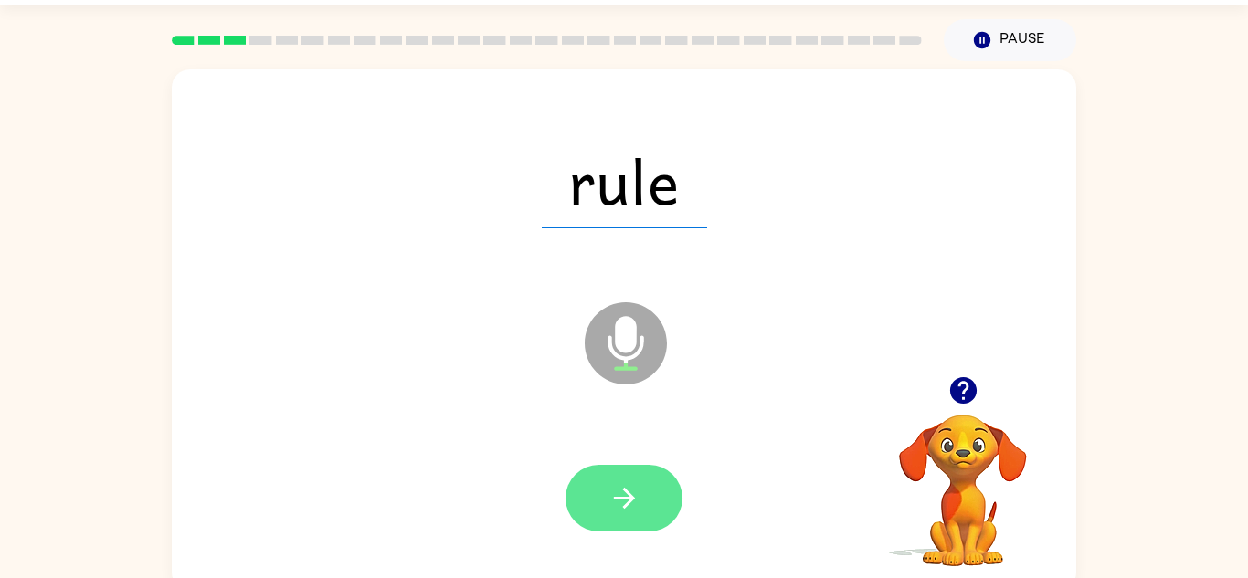
click at [644, 495] on button "button" at bounding box center [623, 498] width 117 height 67
click at [607, 477] on button "button" at bounding box center [623, 498] width 117 height 67
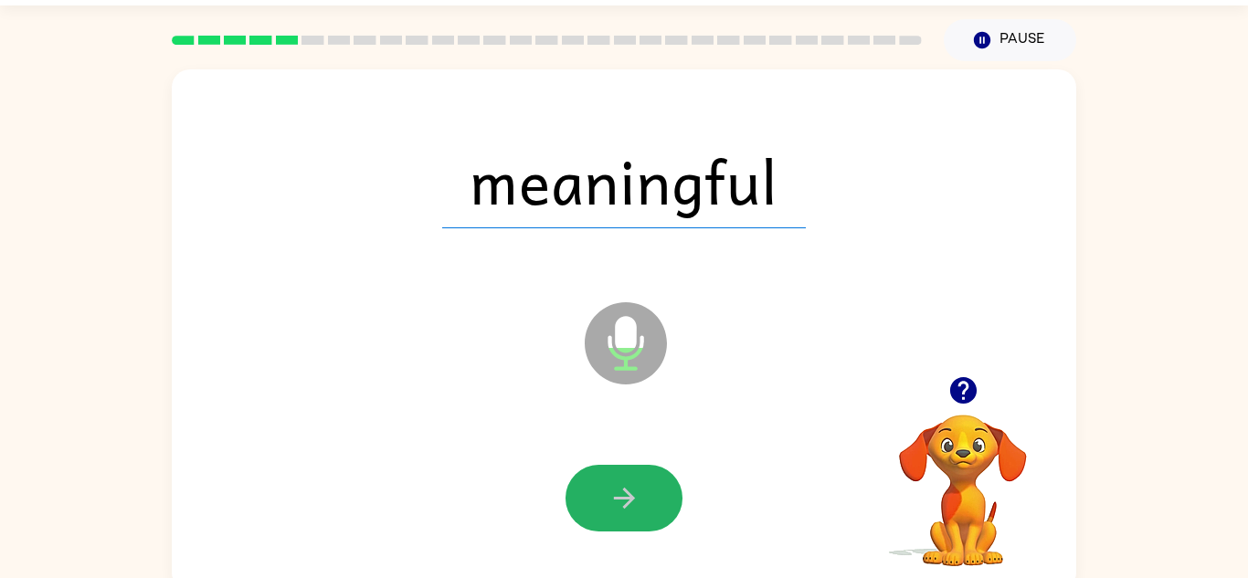
click at [607, 477] on button "button" at bounding box center [623, 498] width 117 height 67
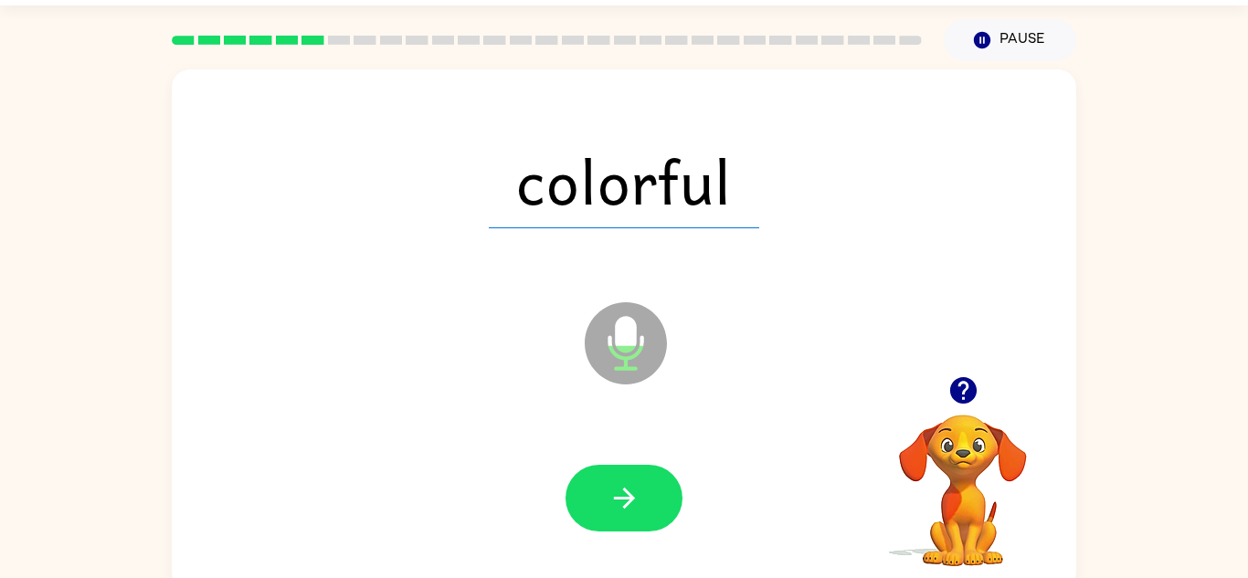
click at [607, 477] on button "button" at bounding box center [623, 498] width 117 height 67
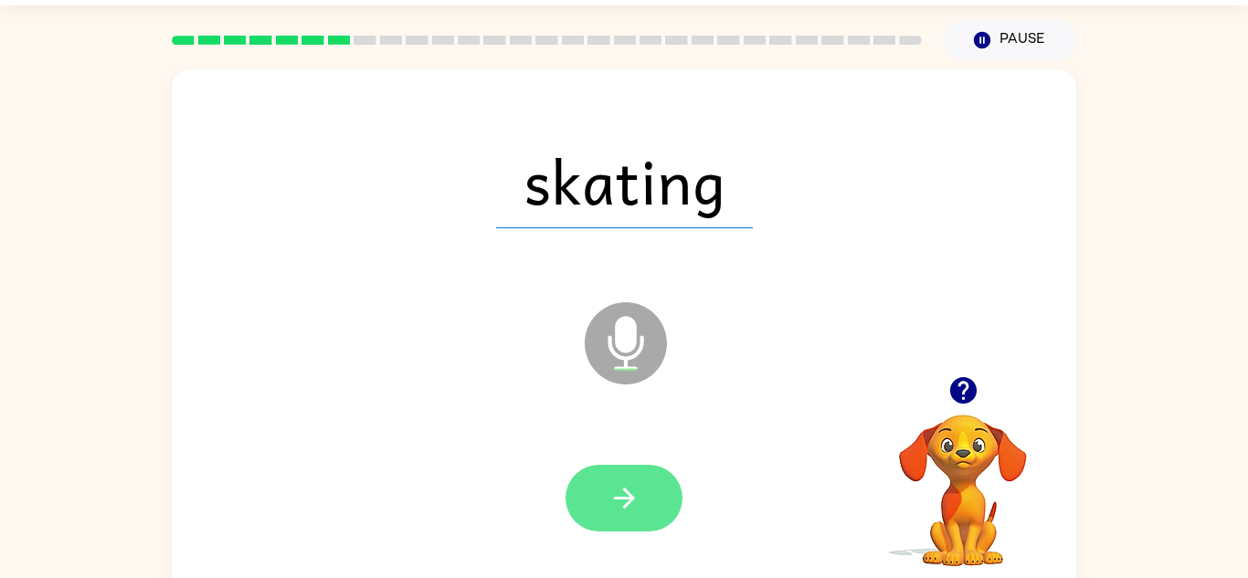
click at [623, 479] on button "button" at bounding box center [623, 498] width 117 height 67
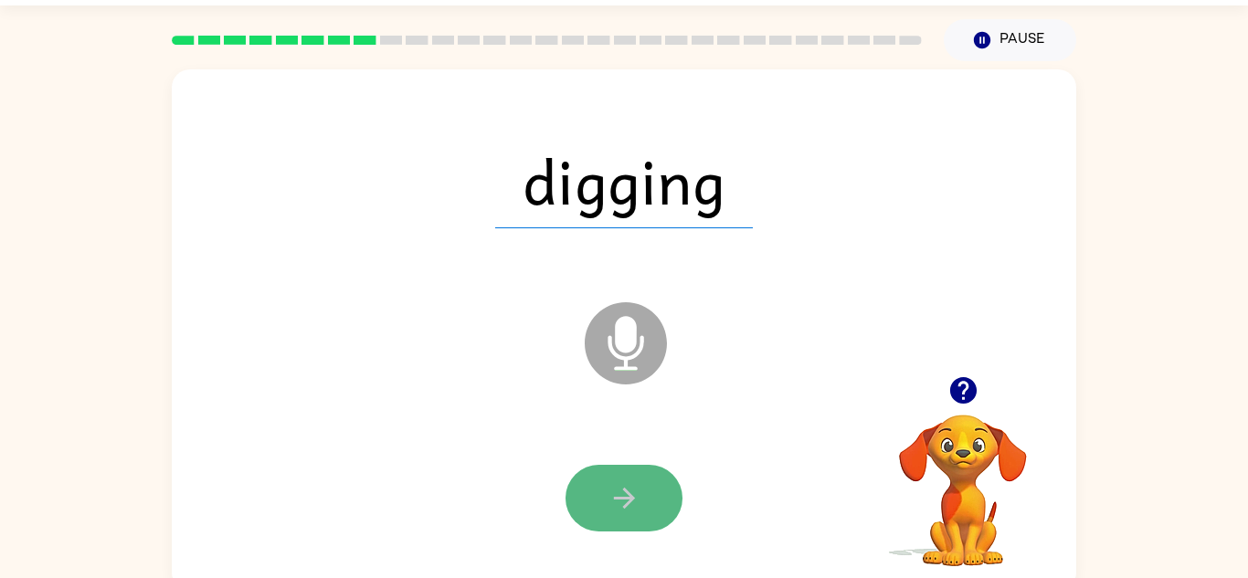
click at [616, 504] on icon "button" at bounding box center [624, 498] width 32 height 32
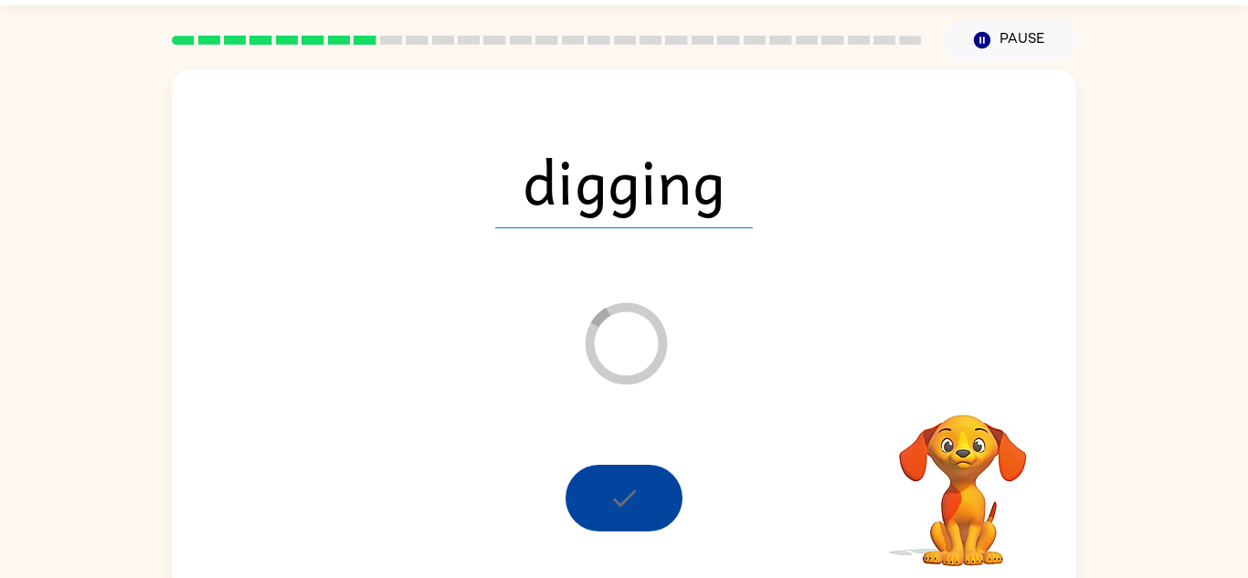
click at [616, 504] on div at bounding box center [623, 498] width 117 height 67
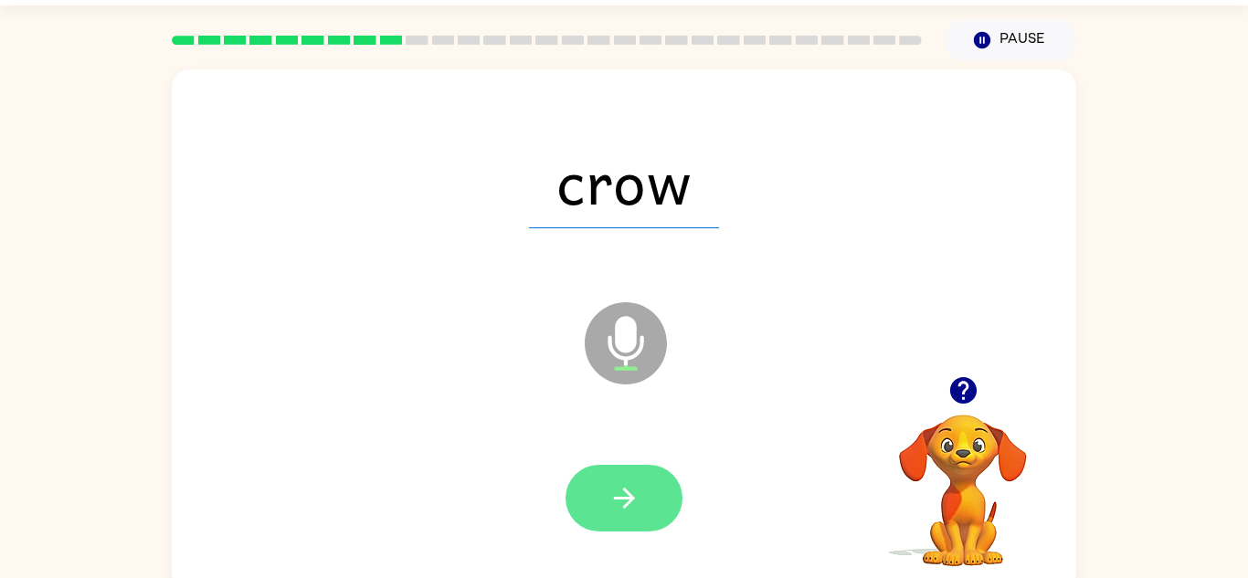
click at [617, 508] on icon "button" at bounding box center [624, 498] width 32 height 32
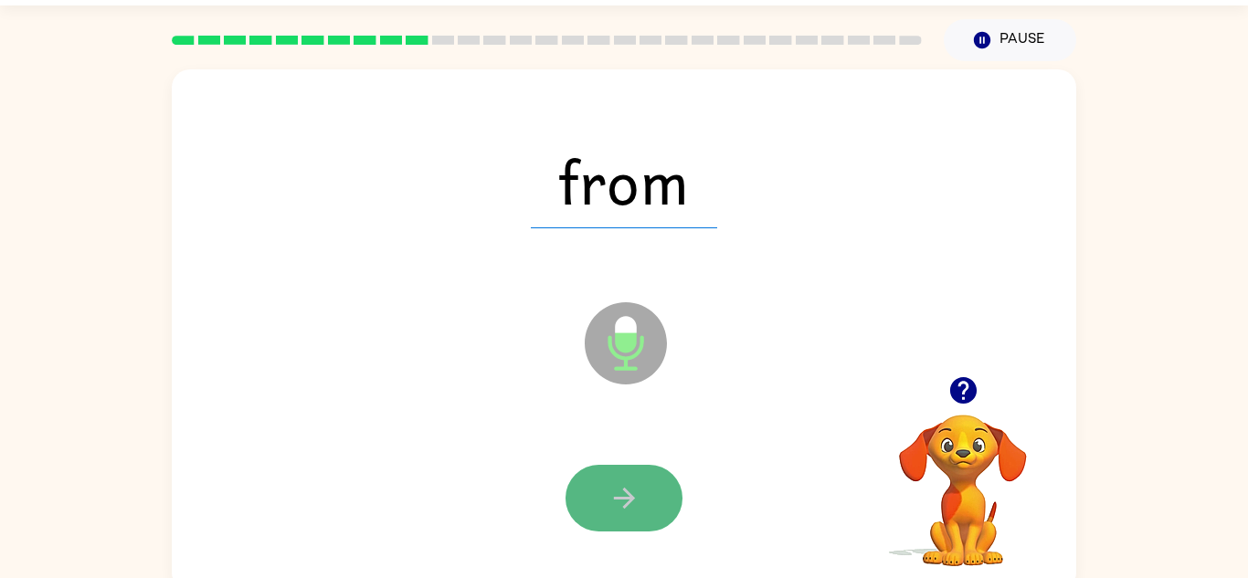
click at [613, 494] on icon "button" at bounding box center [624, 498] width 32 height 32
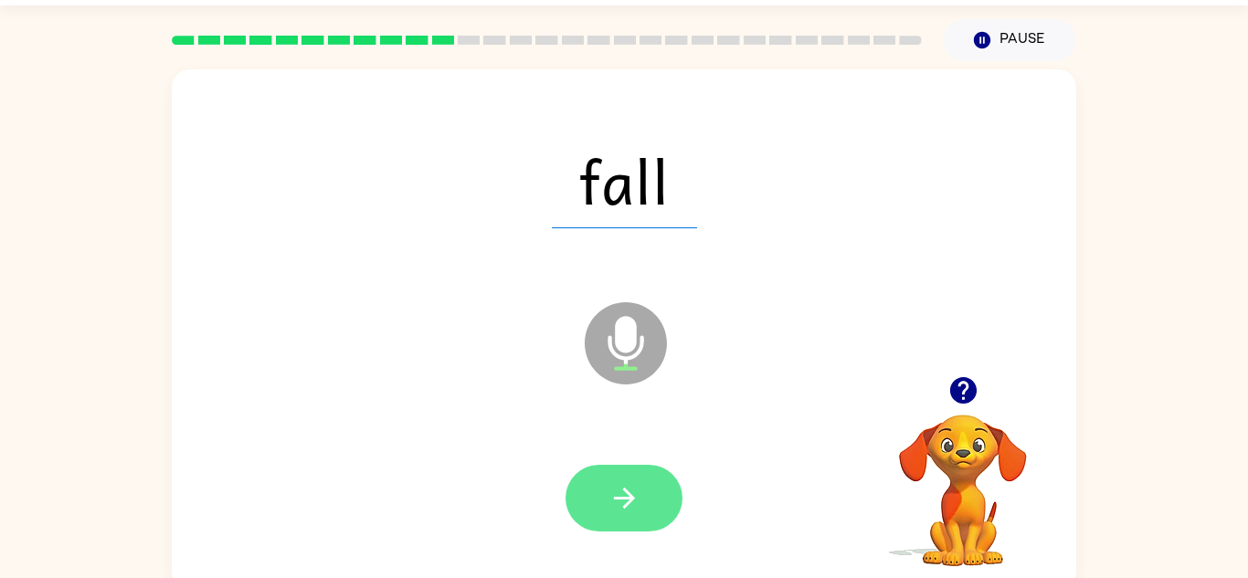
click at [618, 502] on icon "button" at bounding box center [624, 498] width 32 height 32
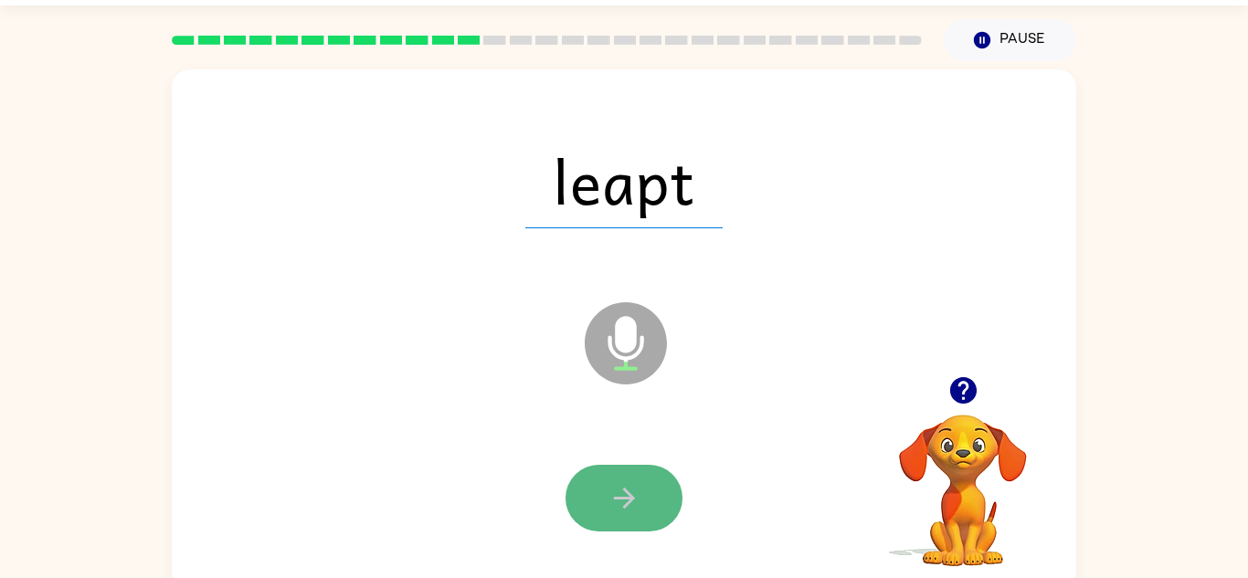
click at [663, 499] on button "button" at bounding box center [623, 498] width 117 height 67
click at [653, 493] on button "button" at bounding box center [623, 498] width 117 height 67
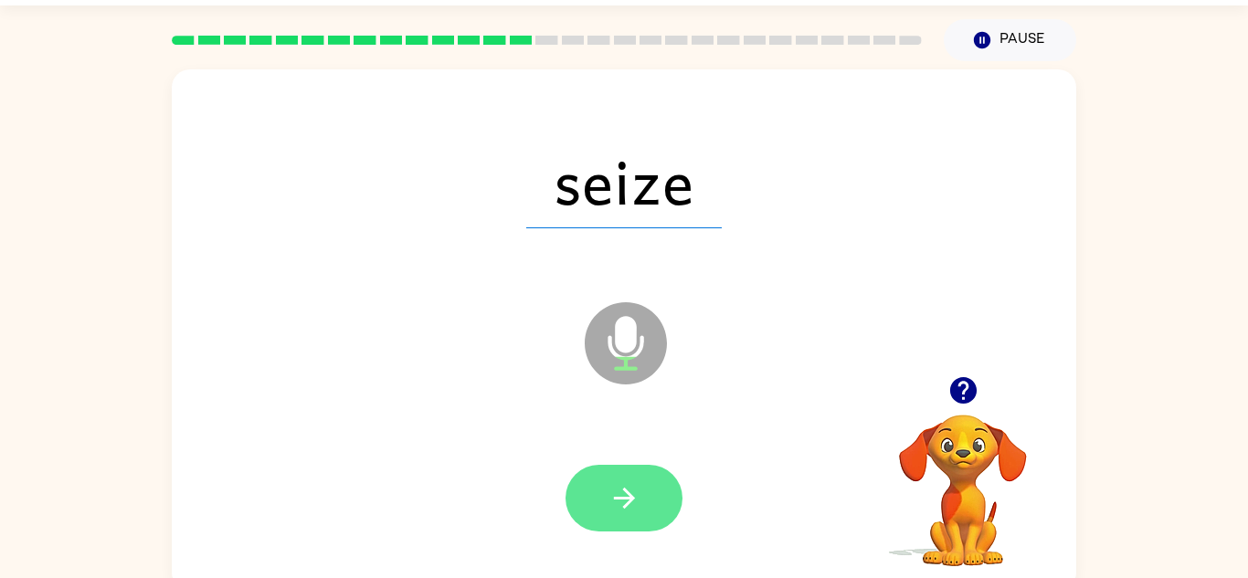
click at [601, 470] on button "button" at bounding box center [623, 498] width 117 height 67
click at [615, 504] on icon "button" at bounding box center [624, 498] width 32 height 32
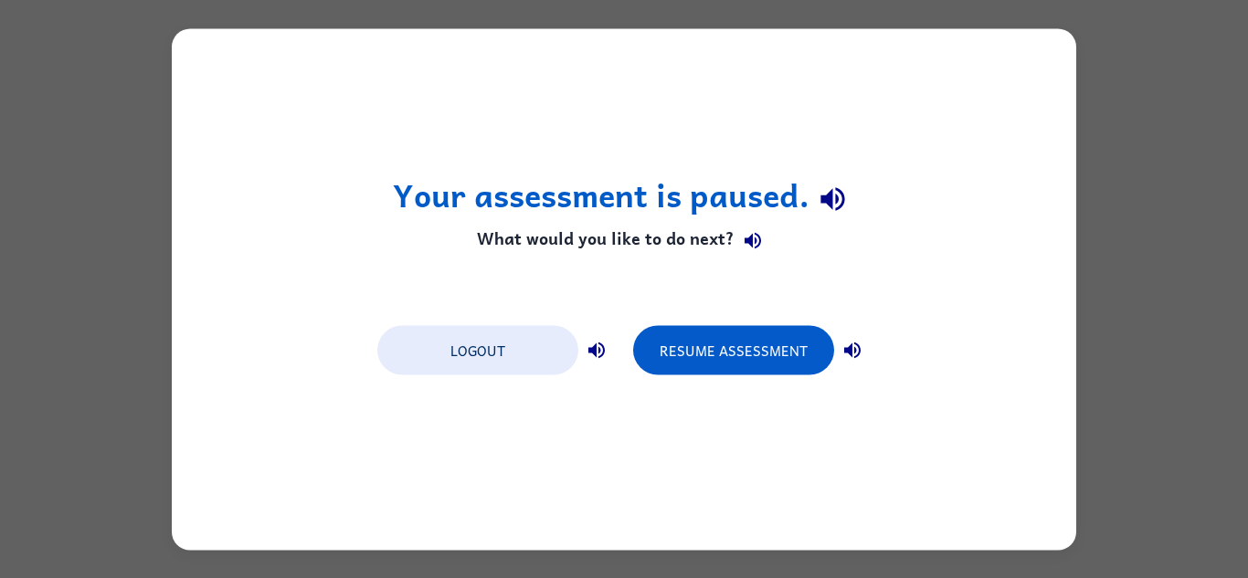
scroll to position [0, 0]
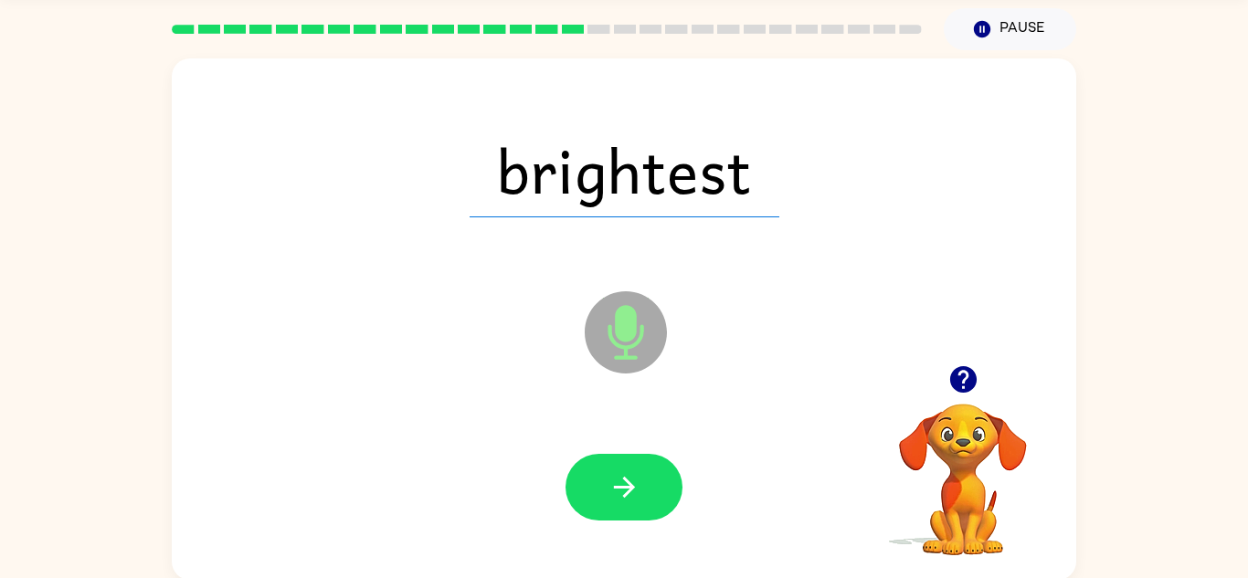
scroll to position [60, 0]
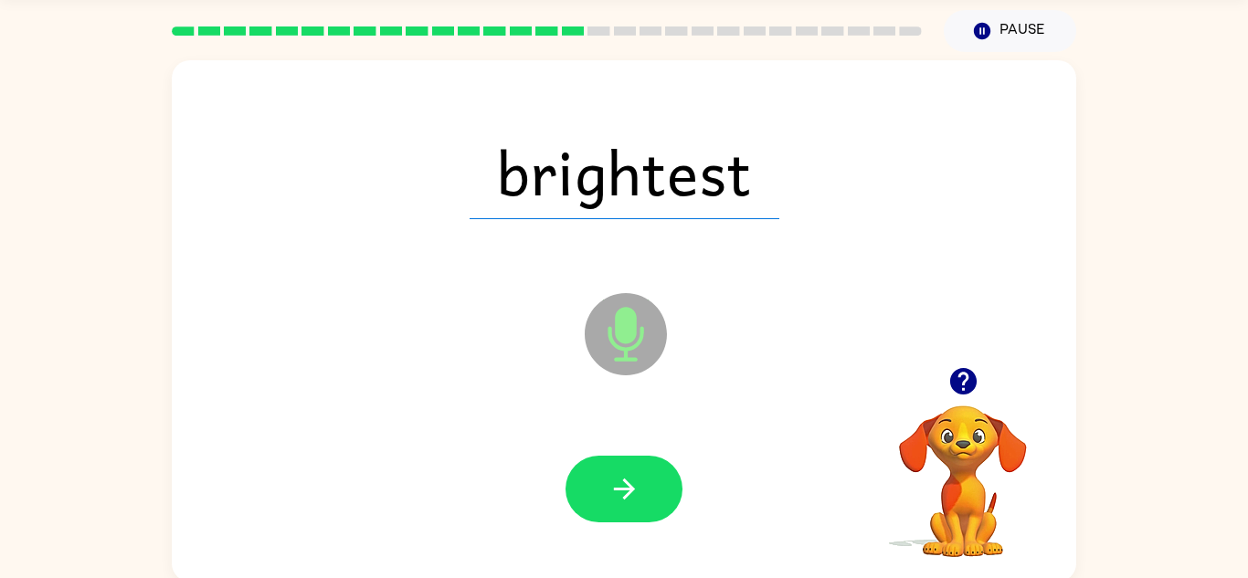
click at [671, 242] on div "brightest" at bounding box center [624, 172] width 868 height 150
click at [647, 504] on button "button" at bounding box center [623, 489] width 117 height 67
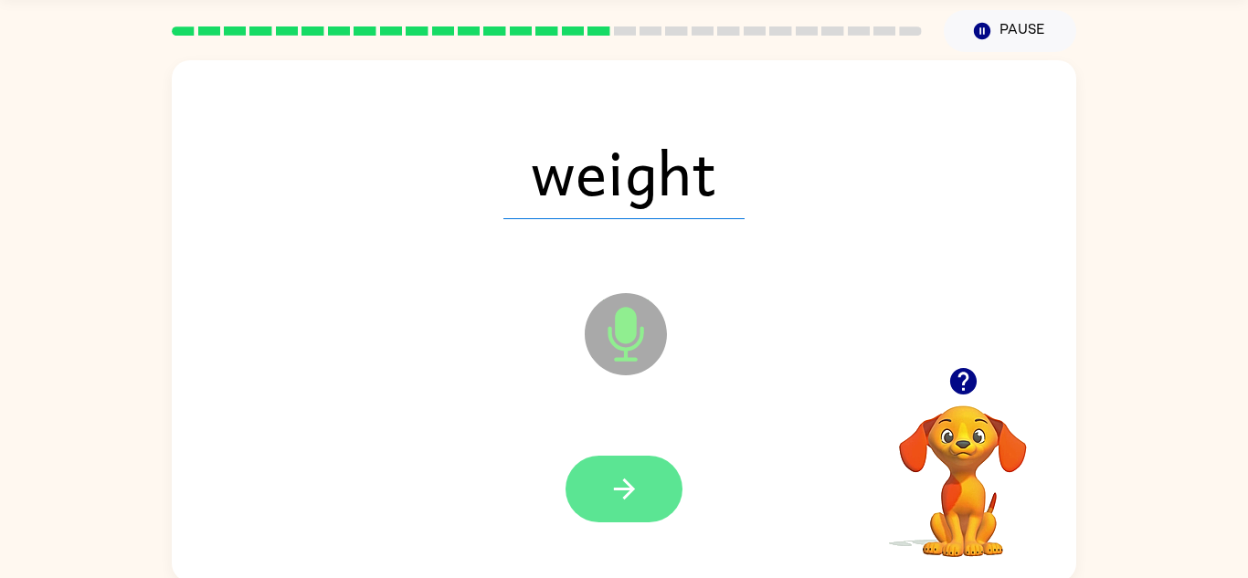
click at [652, 502] on button "button" at bounding box center [623, 489] width 117 height 67
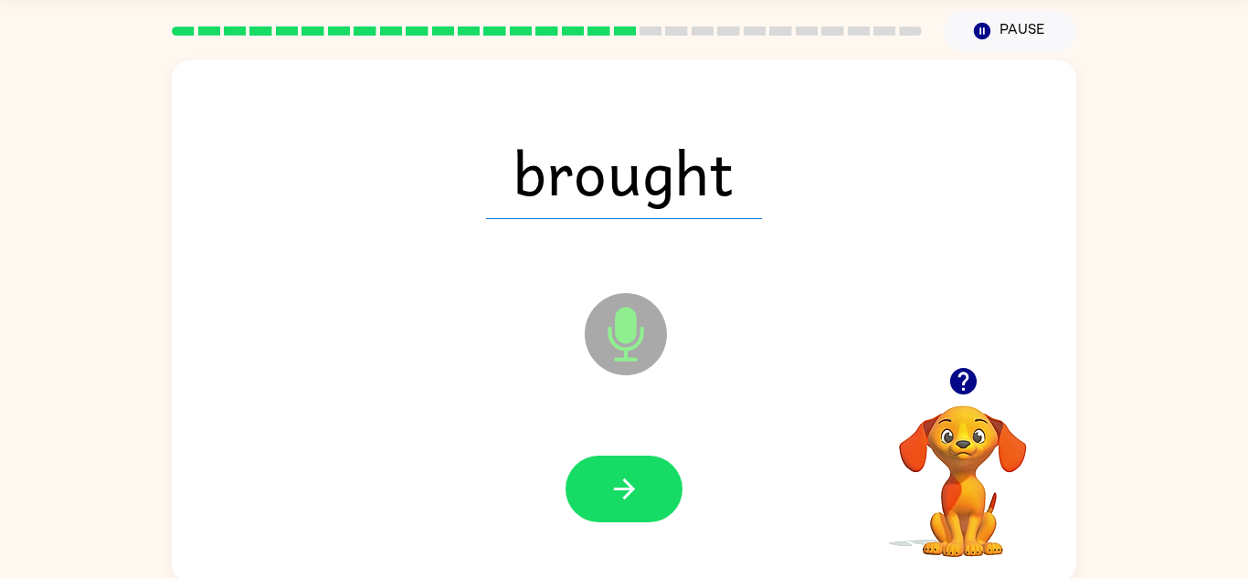
click at [651, 499] on button "button" at bounding box center [623, 489] width 117 height 67
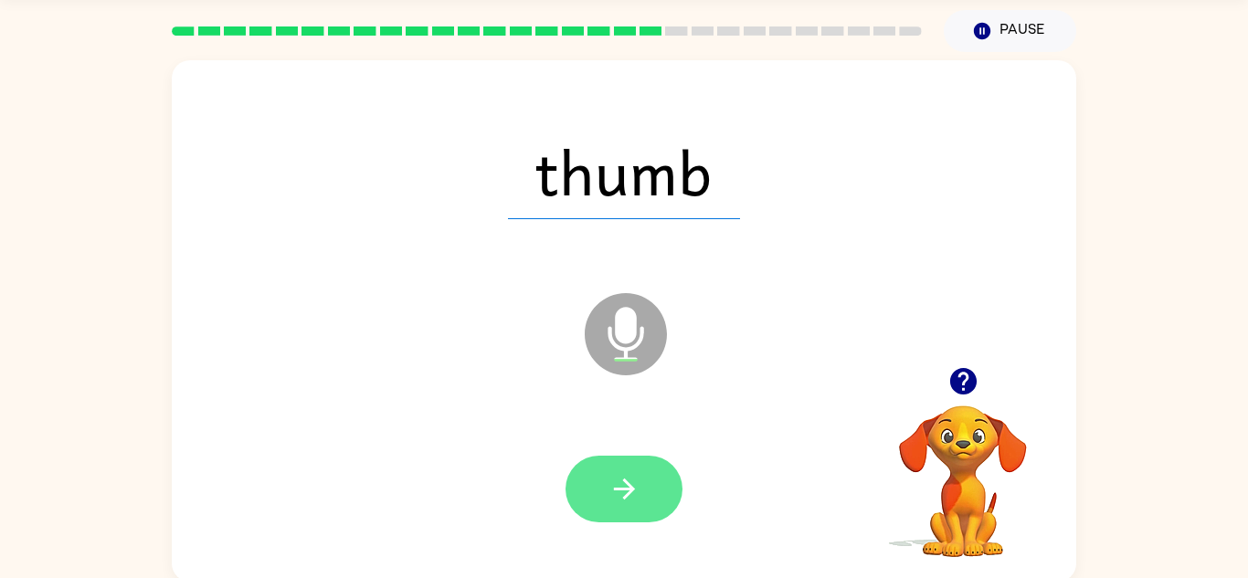
click at [627, 513] on button "button" at bounding box center [623, 489] width 117 height 67
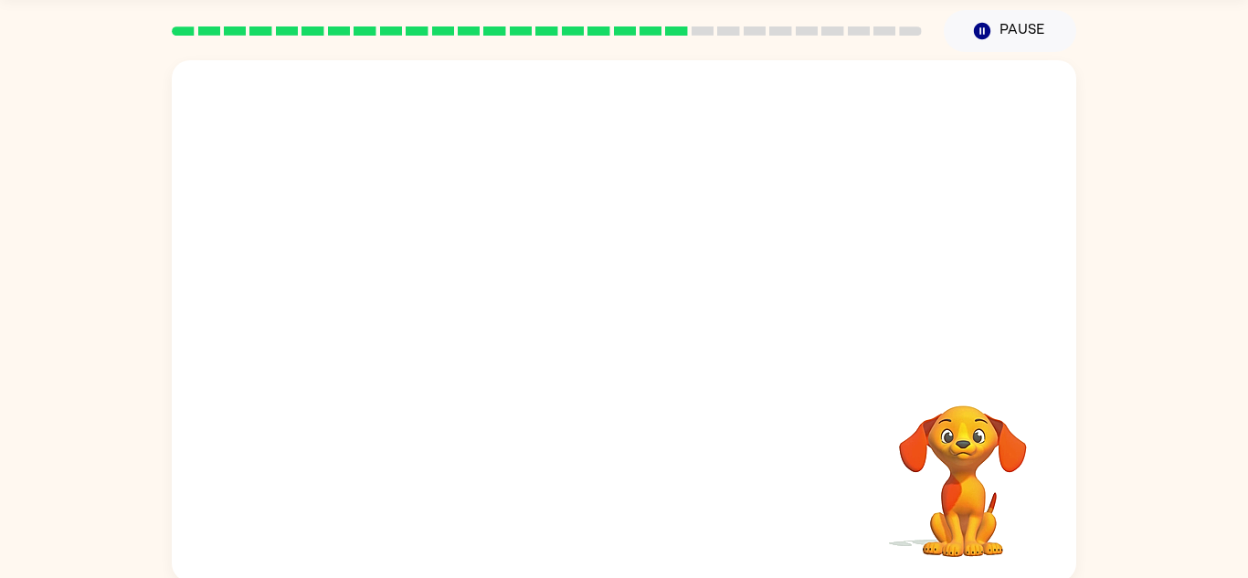
click at [631, 516] on div "Your browser must support playing .mp4 files to use Literably. Please try using…" at bounding box center [624, 321] width 904 height 522
click at [510, 357] on div at bounding box center [624, 213] width 904 height 307
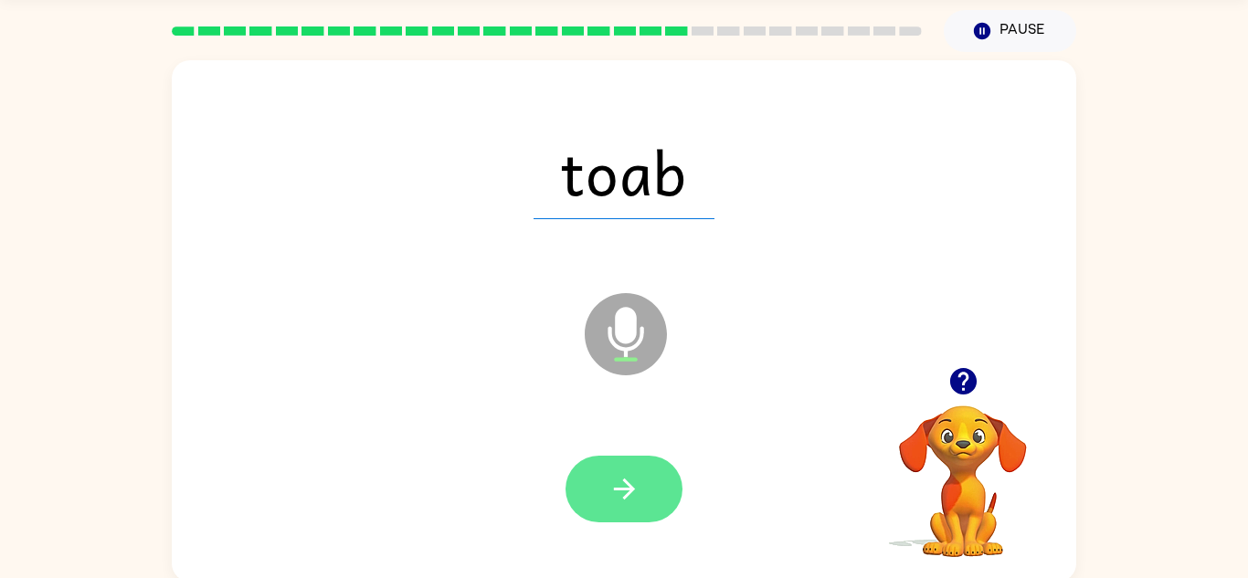
click at [642, 504] on button "button" at bounding box center [623, 489] width 117 height 67
click at [645, 507] on button "button" at bounding box center [623, 489] width 117 height 67
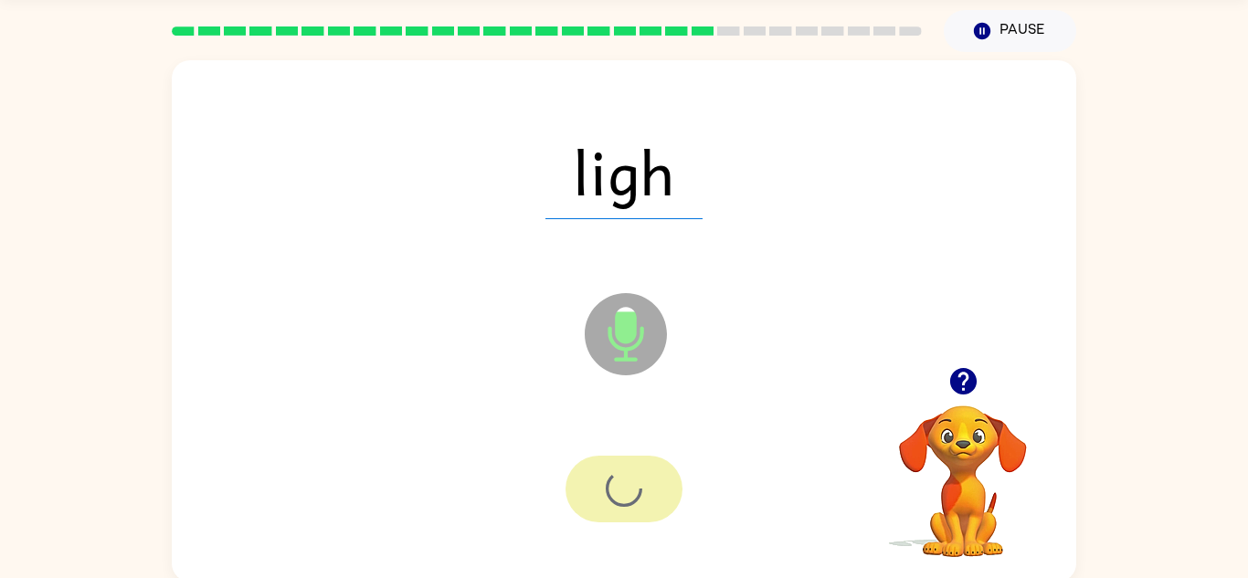
click at [645, 507] on div at bounding box center [623, 489] width 117 height 67
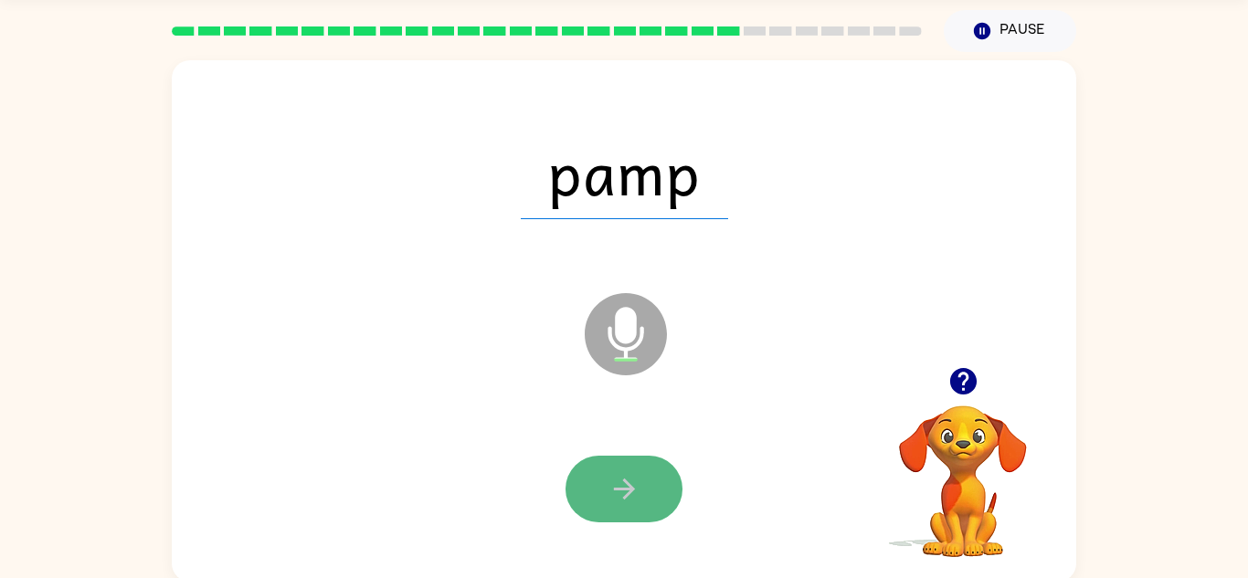
click at [610, 505] on button "button" at bounding box center [623, 489] width 117 height 67
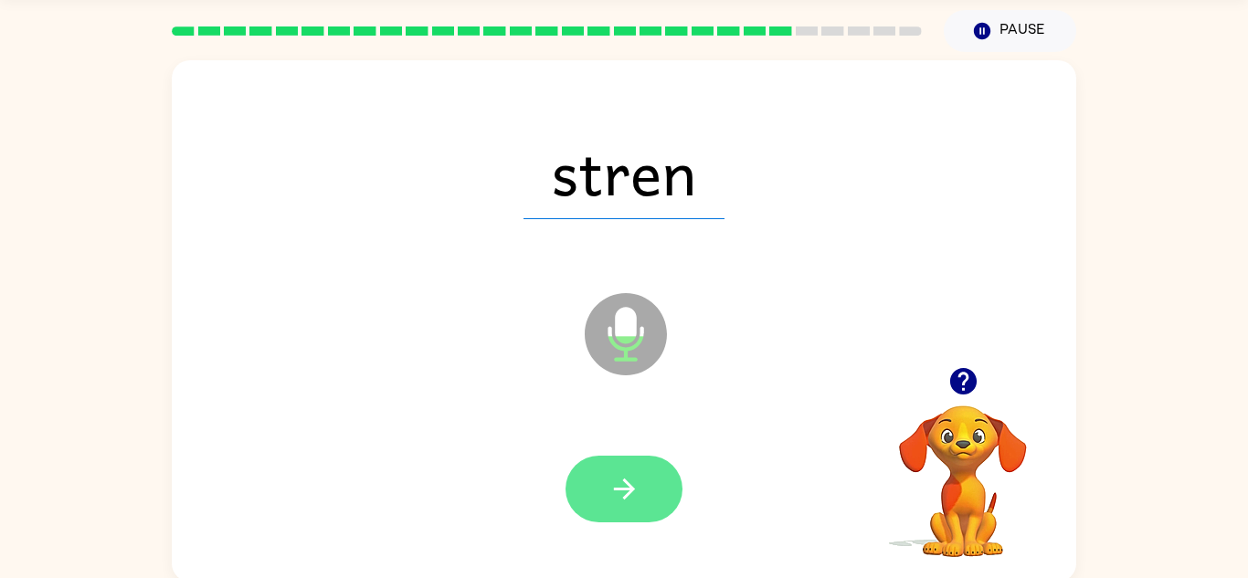
click at [580, 513] on button "button" at bounding box center [623, 489] width 117 height 67
click at [571, 497] on button "button" at bounding box center [623, 489] width 117 height 67
click at [609, 500] on icon "button" at bounding box center [624, 489] width 32 height 32
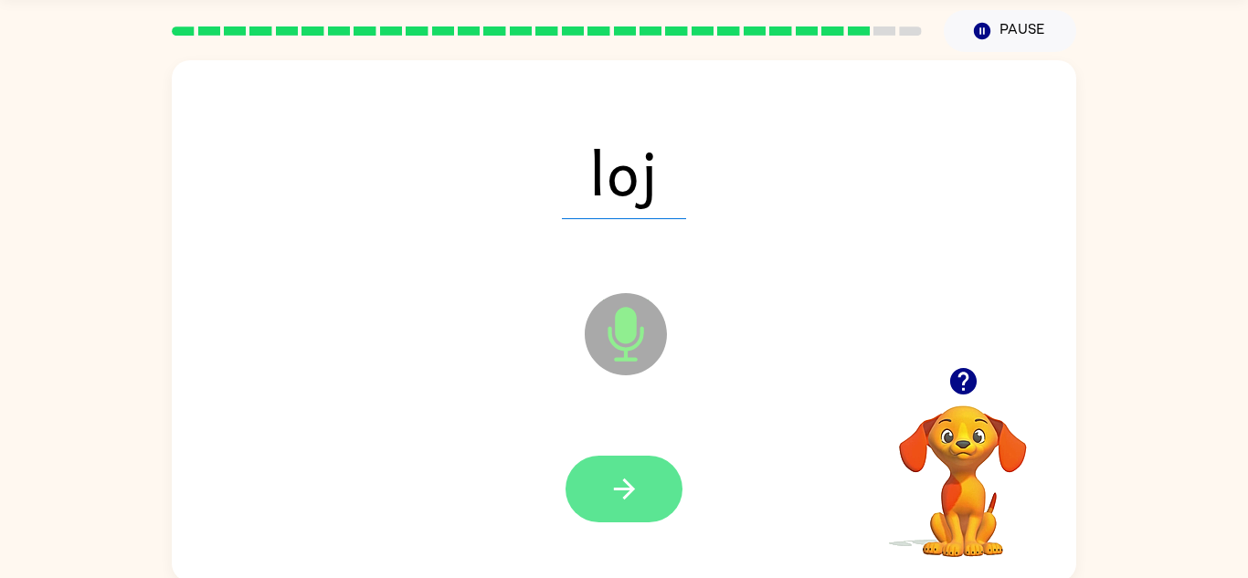
click at [630, 484] on icon "button" at bounding box center [624, 489] width 32 height 32
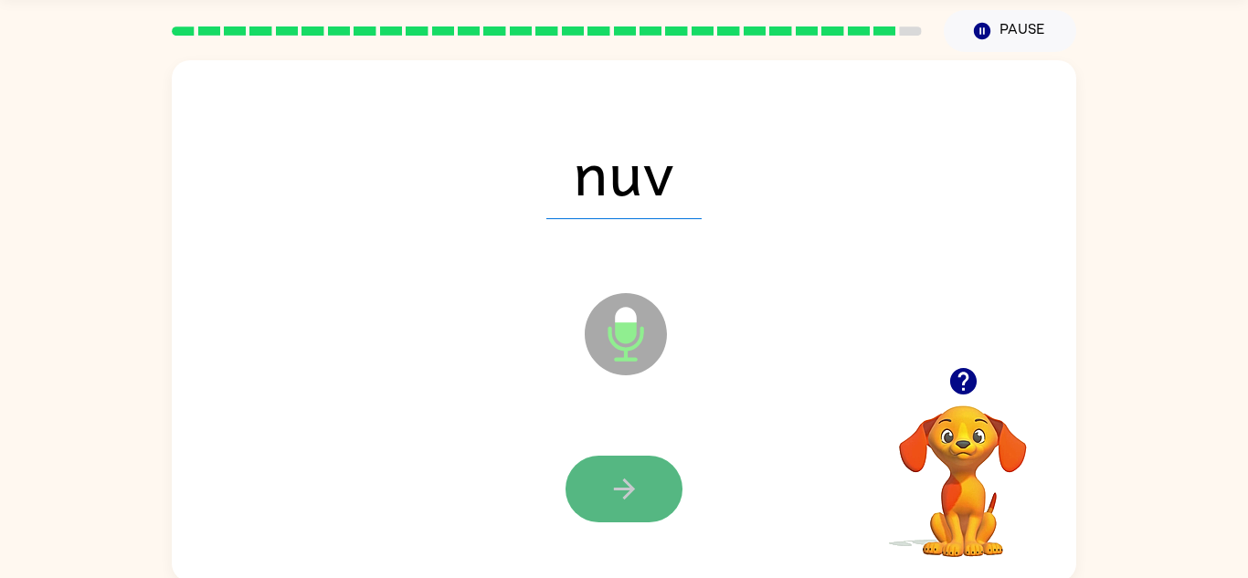
click at [618, 485] on icon "button" at bounding box center [624, 489] width 32 height 32
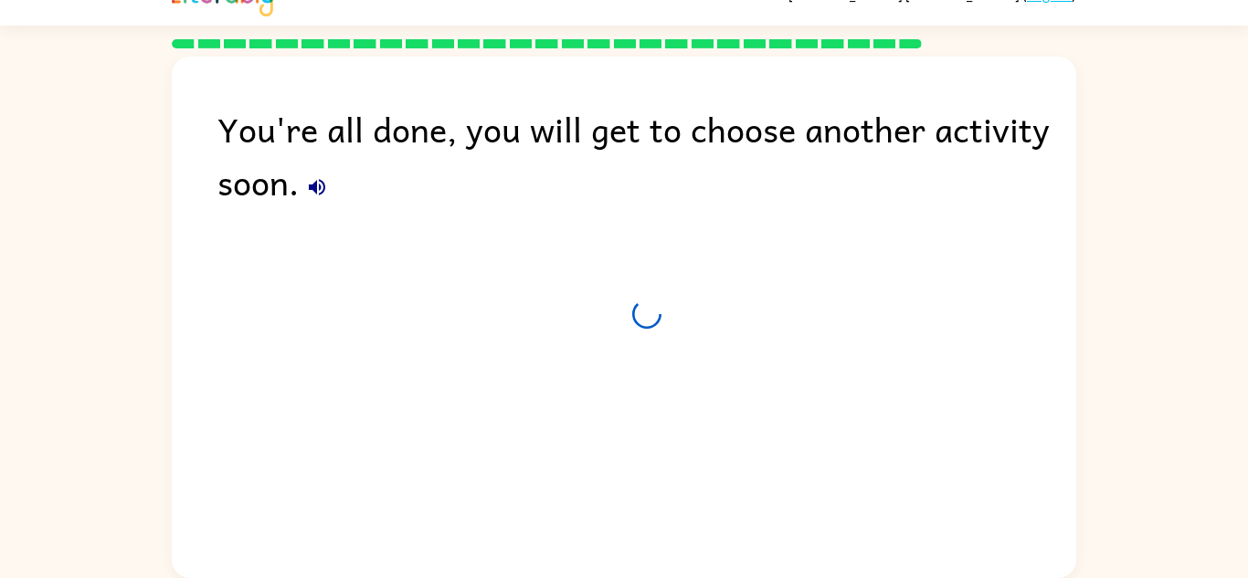
scroll to position [31, 0]
